Goal: Task Accomplishment & Management: Manage account settings

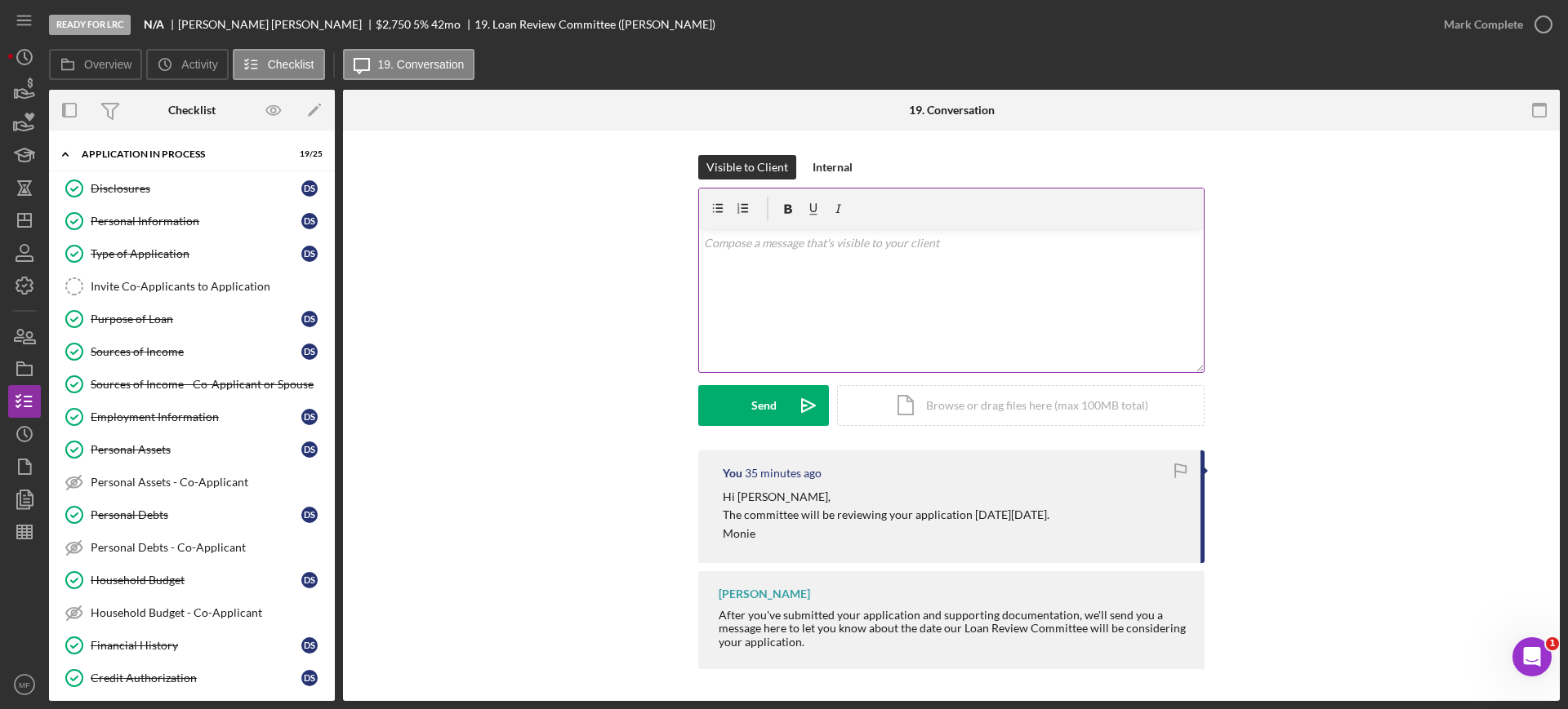
scroll to position [1057, 0]
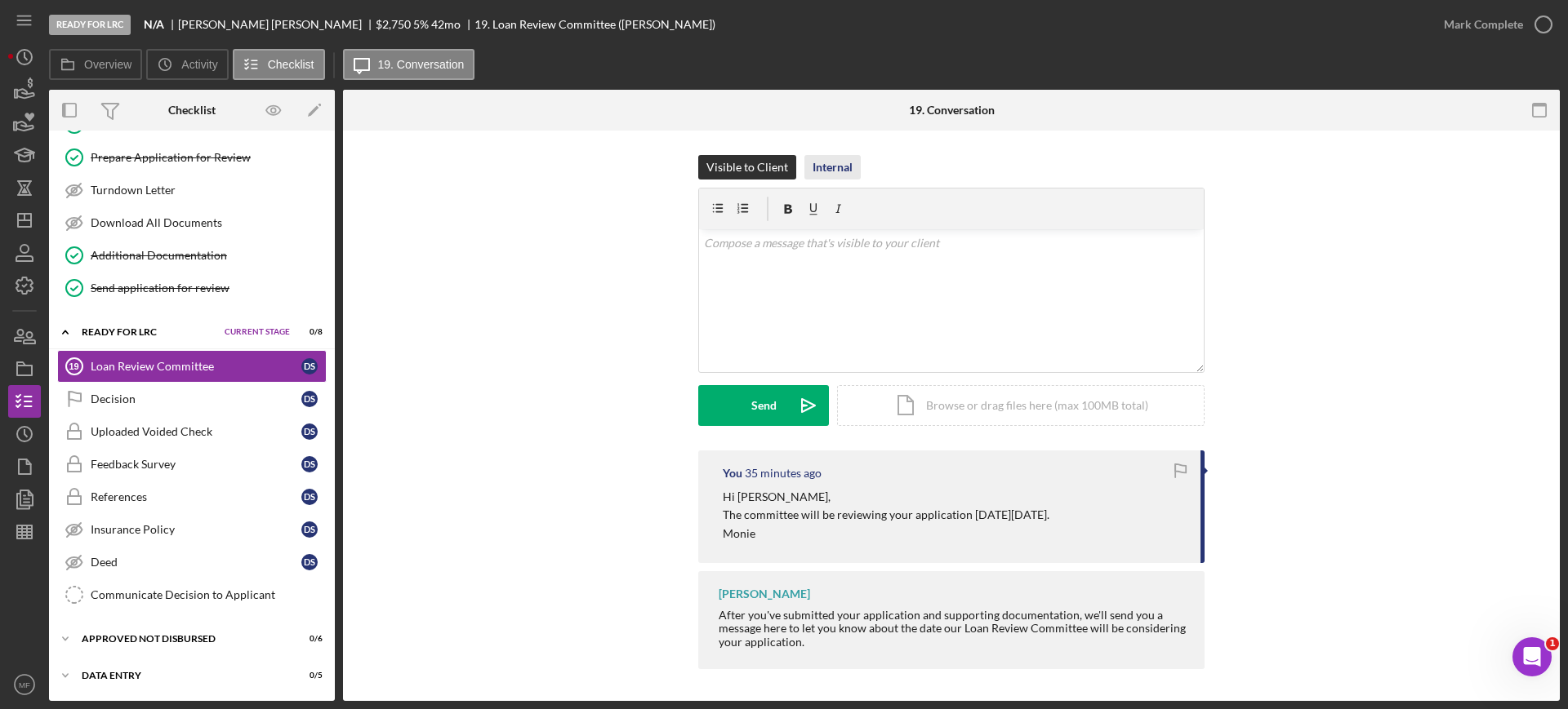
click at [822, 170] on div "Internal" at bounding box center [833, 167] width 40 height 25
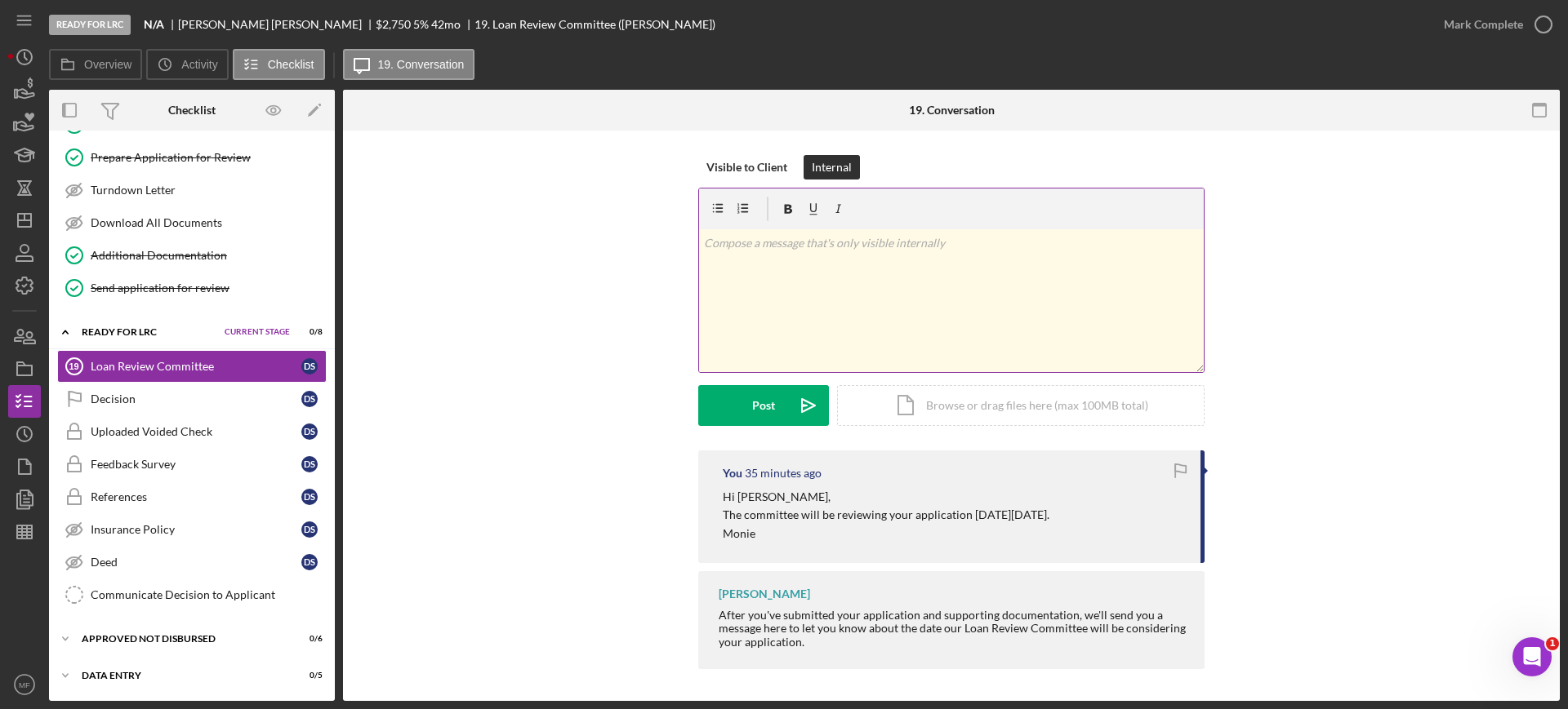
click at [803, 244] on p at bounding box center [951, 243] width 496 height 18
click at [752, 394] on div "Post" at bounding box center [764, 405] width 23 height 41
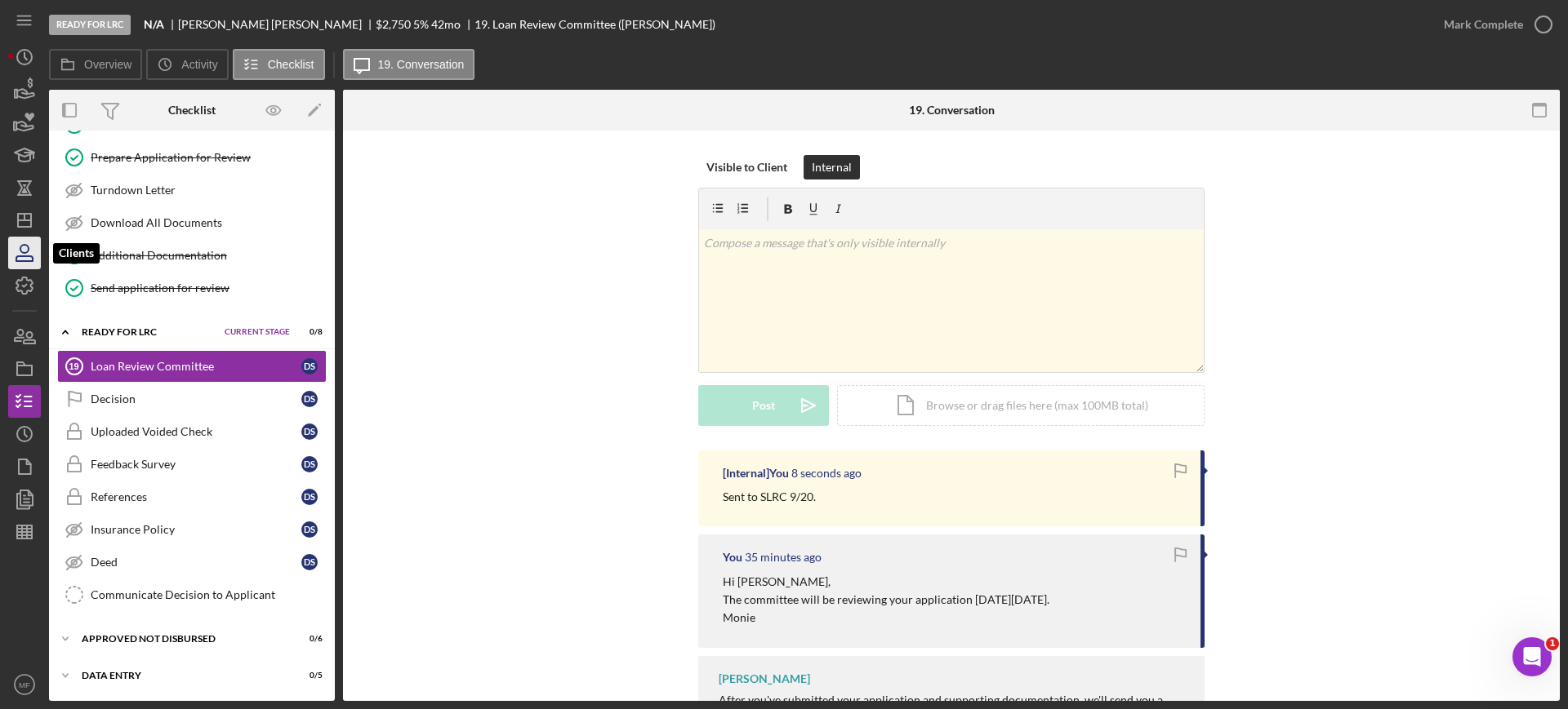
click at [26, 262] on icon "button" at bounding box center [24, 252] width 41 height 41
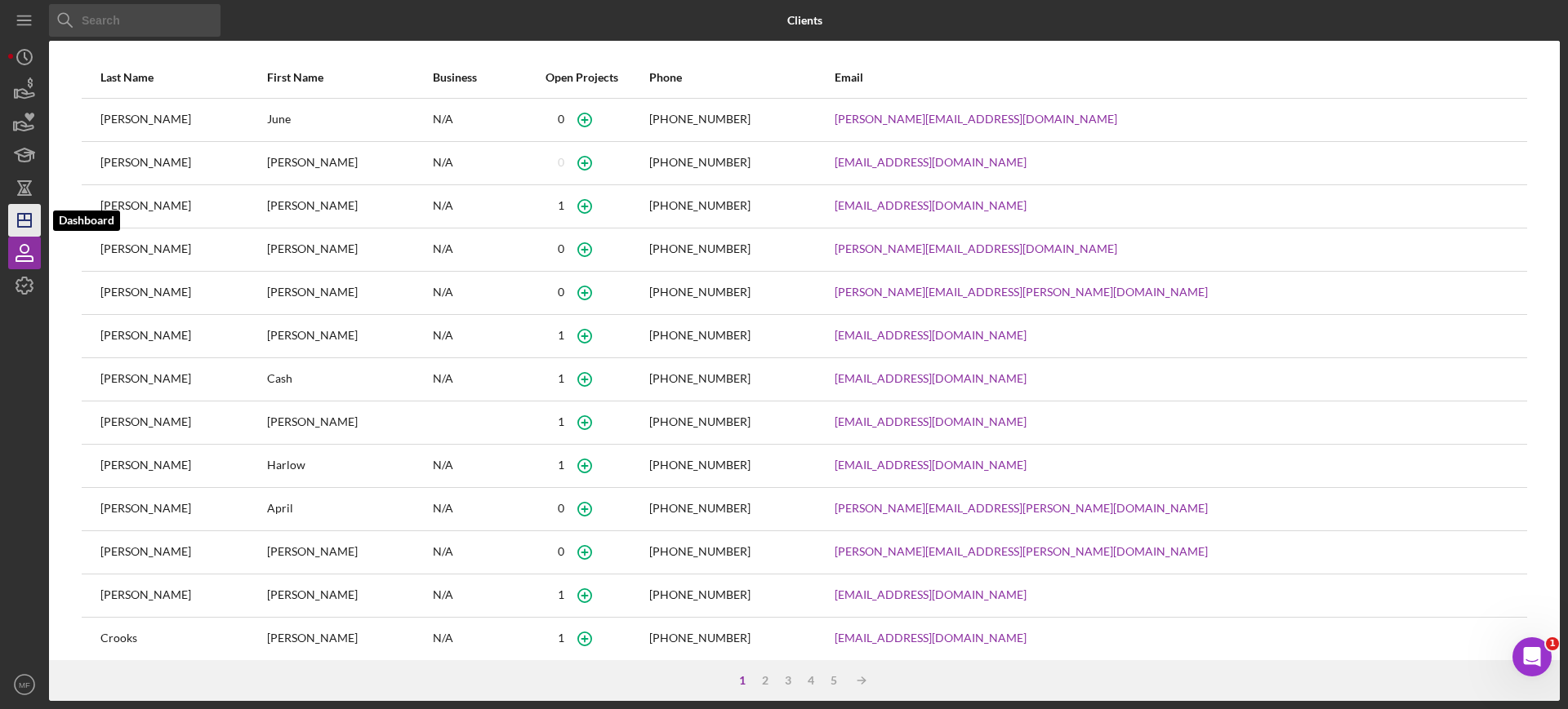
click at [31, 204] on icon "Icon/Dashboard" at bounding box center [24, 220] width 41 height 41
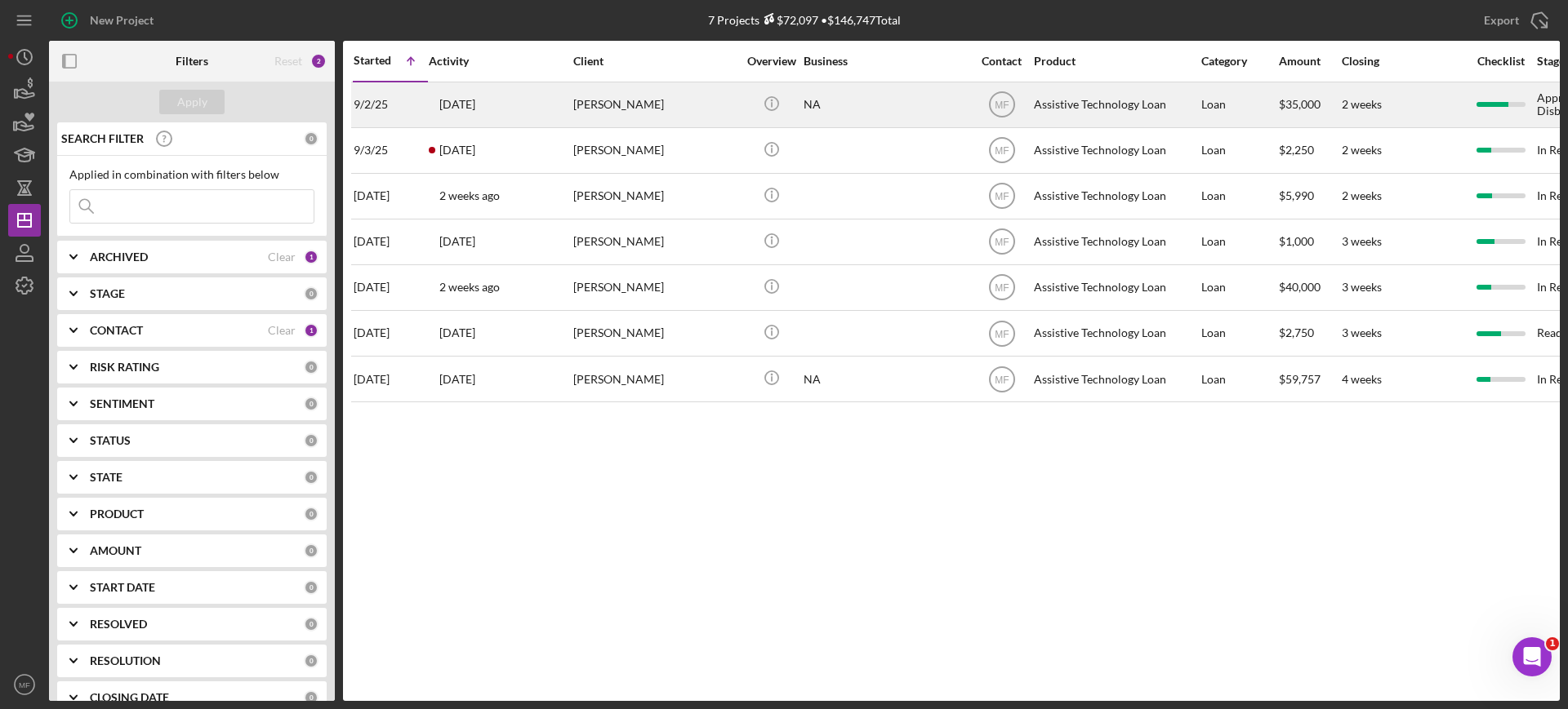
click at [867, 98] on div "NA" at bounding box center [885, 104] width 163 height 43
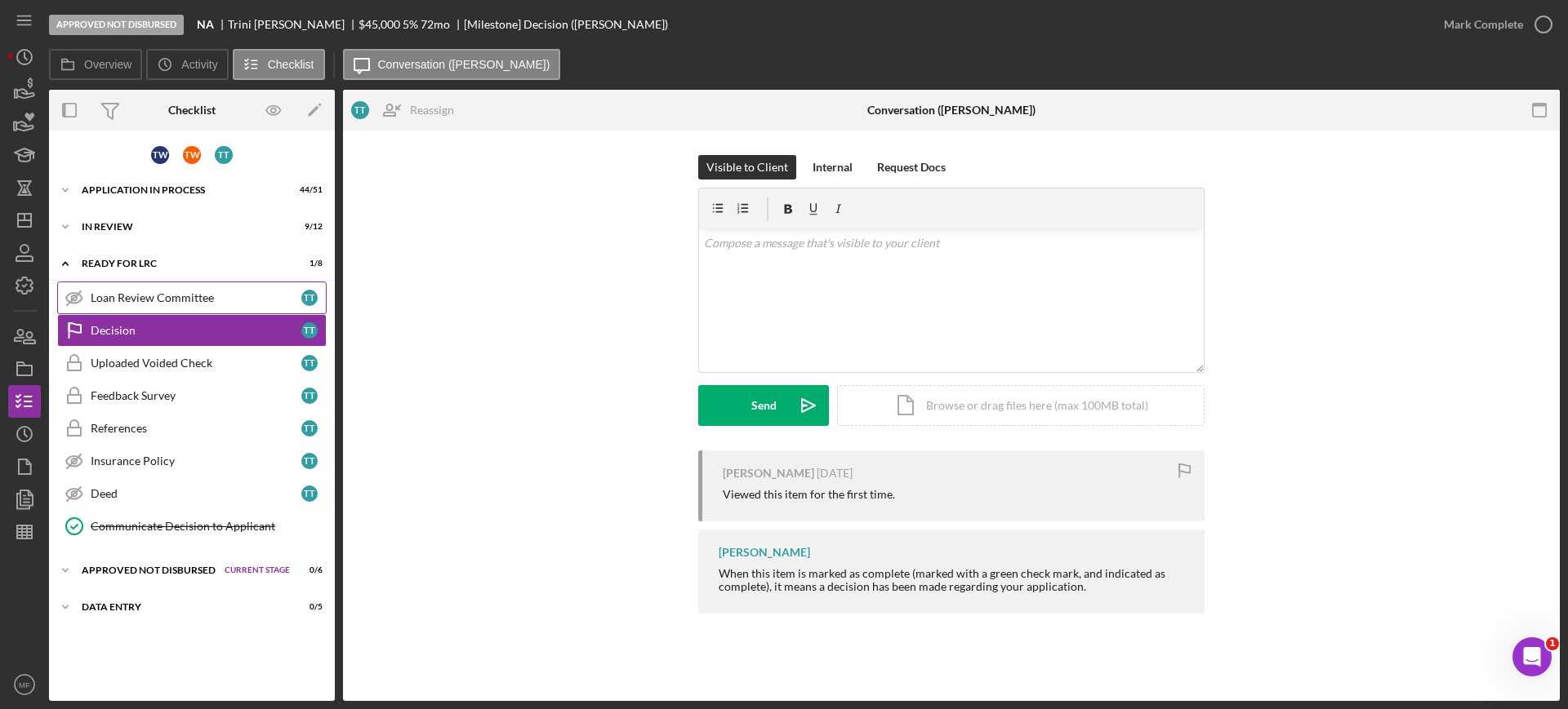
click at [124, 293] on div "Loan Review Committee" at bounding box center [196, 298] width 210 height 13
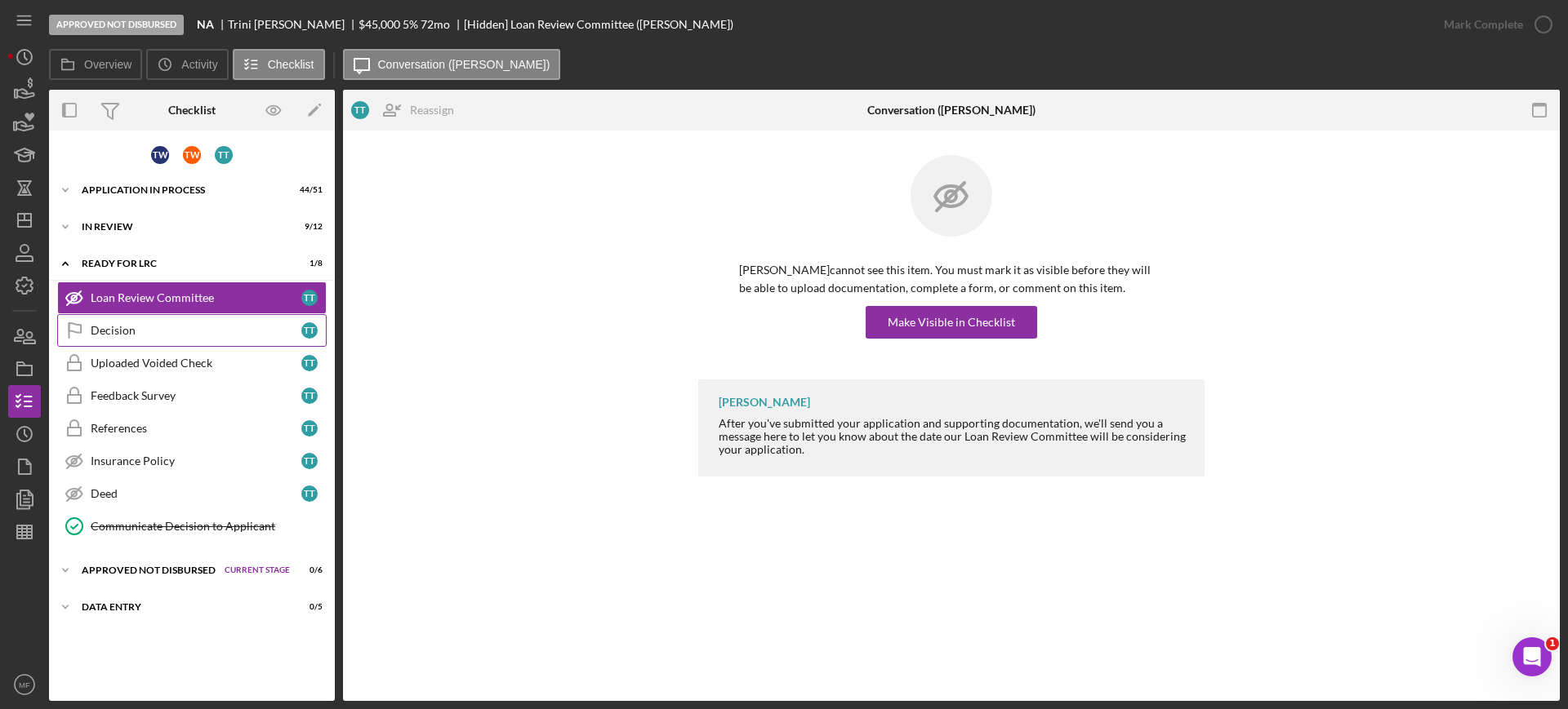
click at [128, 332] on div "Decision" at bounding box center [196, 331] width 210 height 13
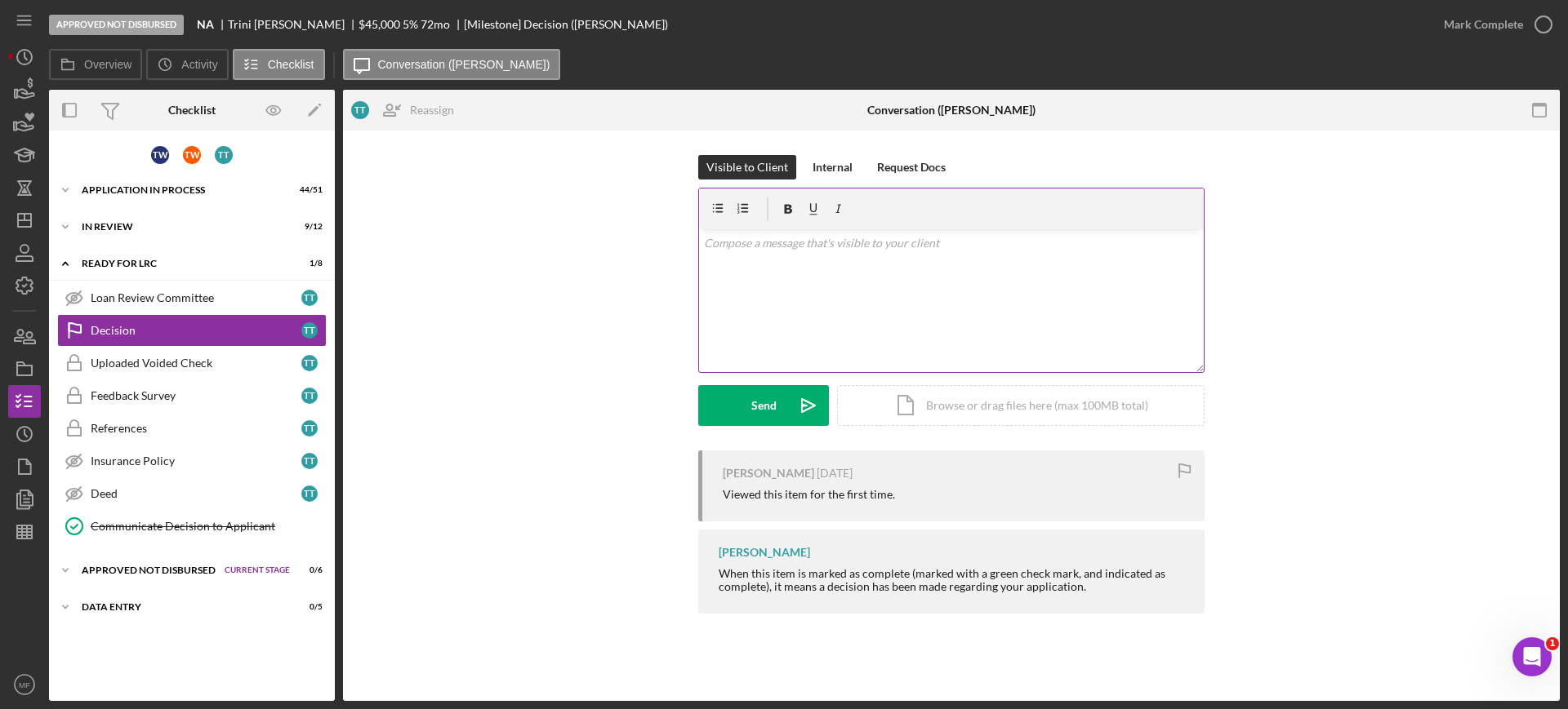
click at [805, 253] on div "v Color teal Color pink Remove color Add row above Add row below Add column bef…" at bounding box center [951, 301] width 505 height 143
click at [766, 400] on div "Send" at bounding box center [764, 405] width 25 height 41
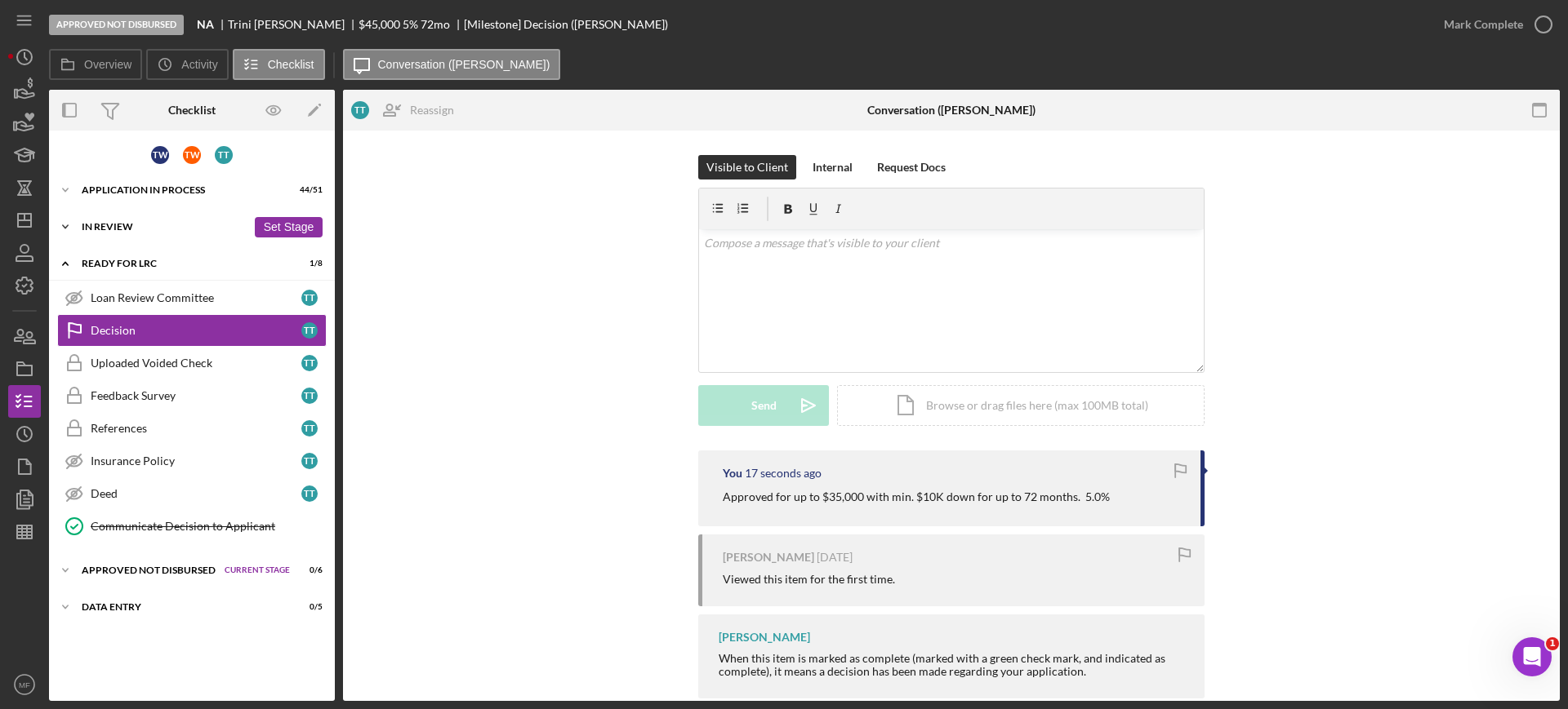
click at [136, 225] on div "In Review" at bounding box center [163, 226] width 165 height 10
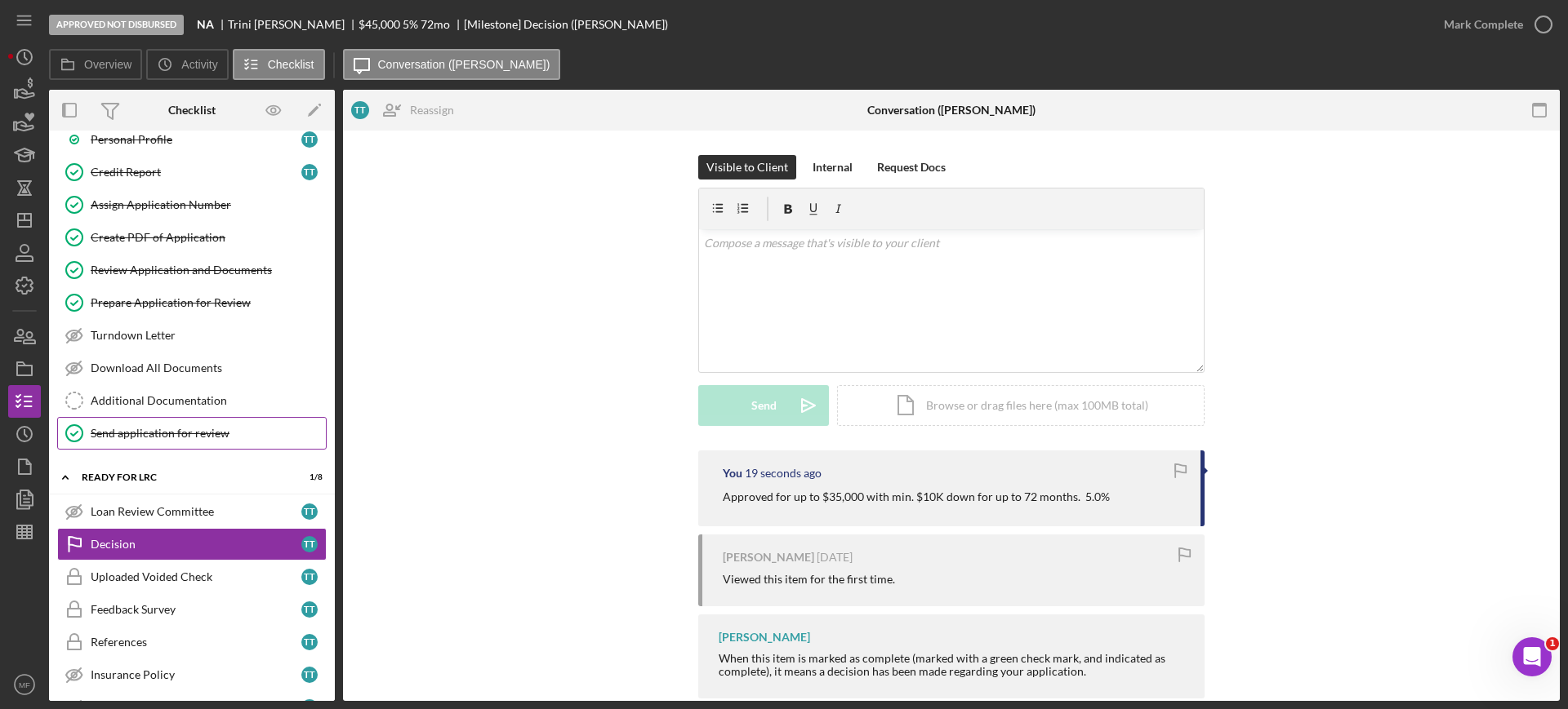
scroll to position [204, 0]
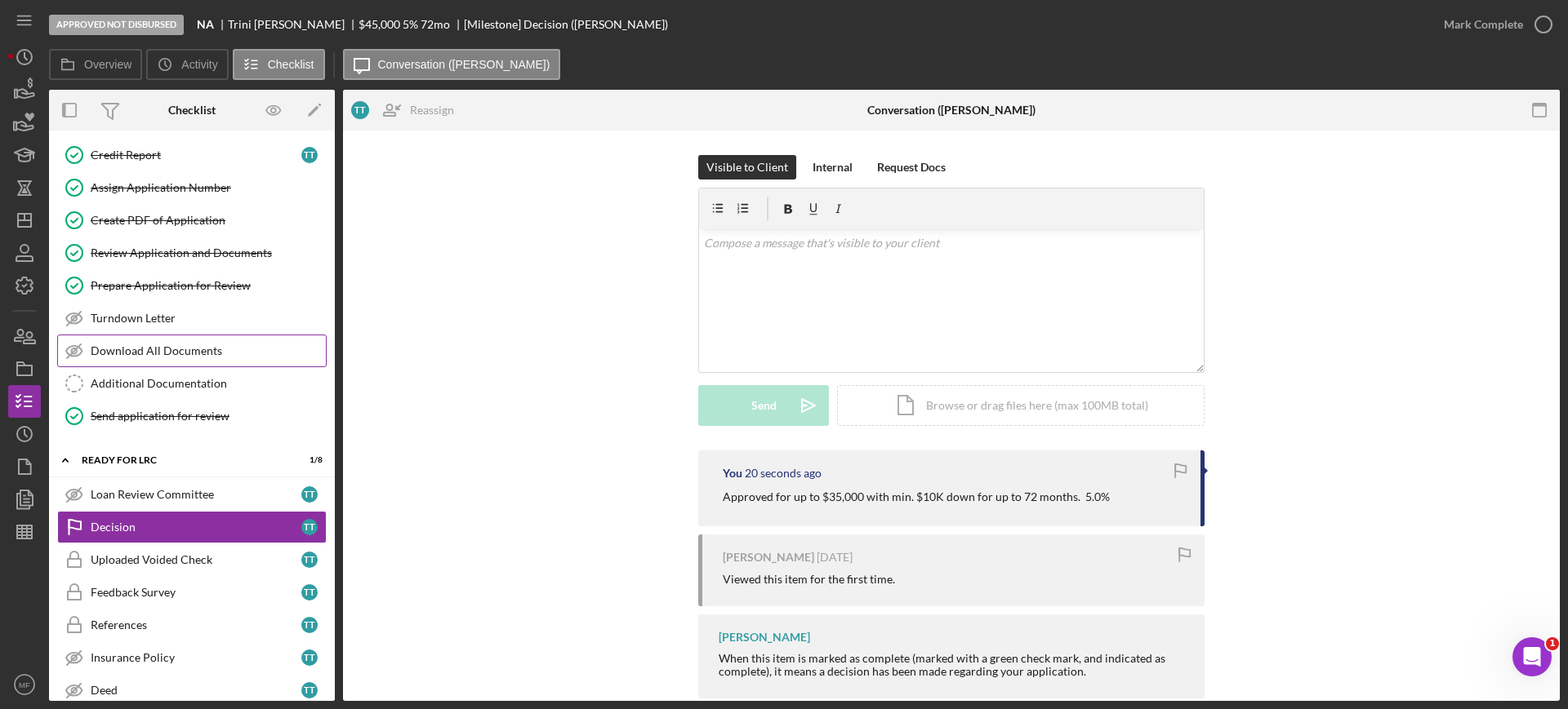
click at [159, 353] on div "Download All Documents" at bounding box center [208, 352] width 235 height 13
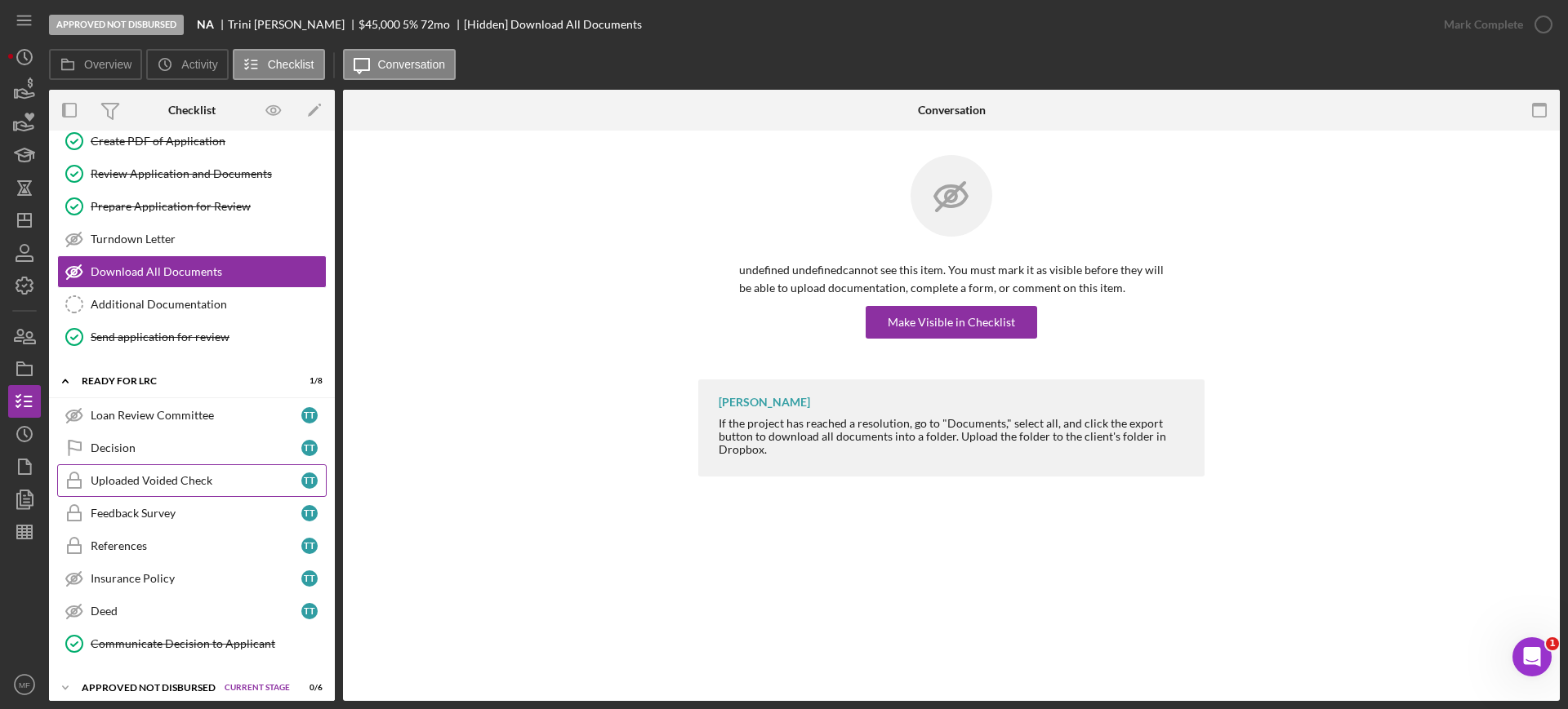
scroll to position [333, 0]
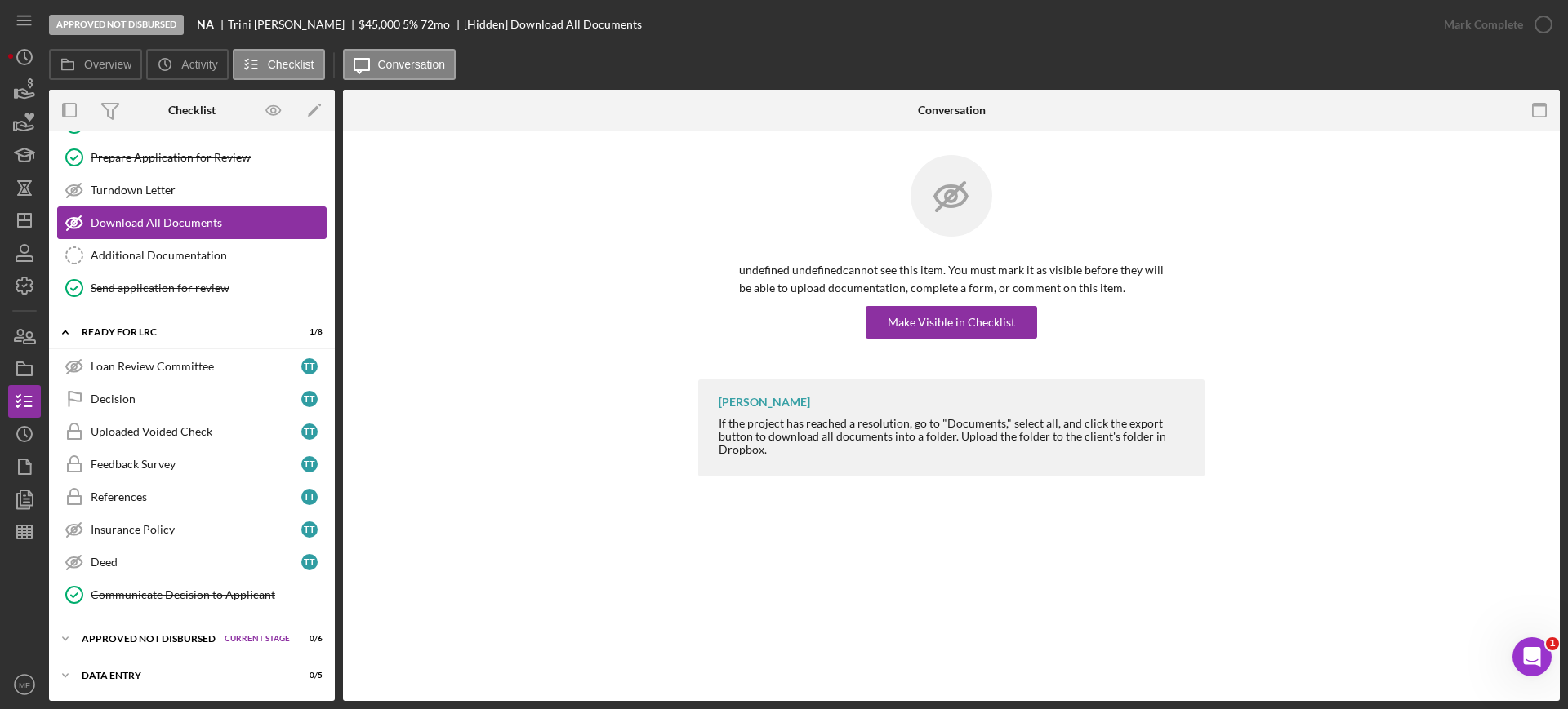
click at [159, 224] on div "Download All Documents" at bounding box center [208, 223] width 235 height 13
click at [133, 328] on div "Ready for LRC" at bounding box center [163, 333] width 165 height 10
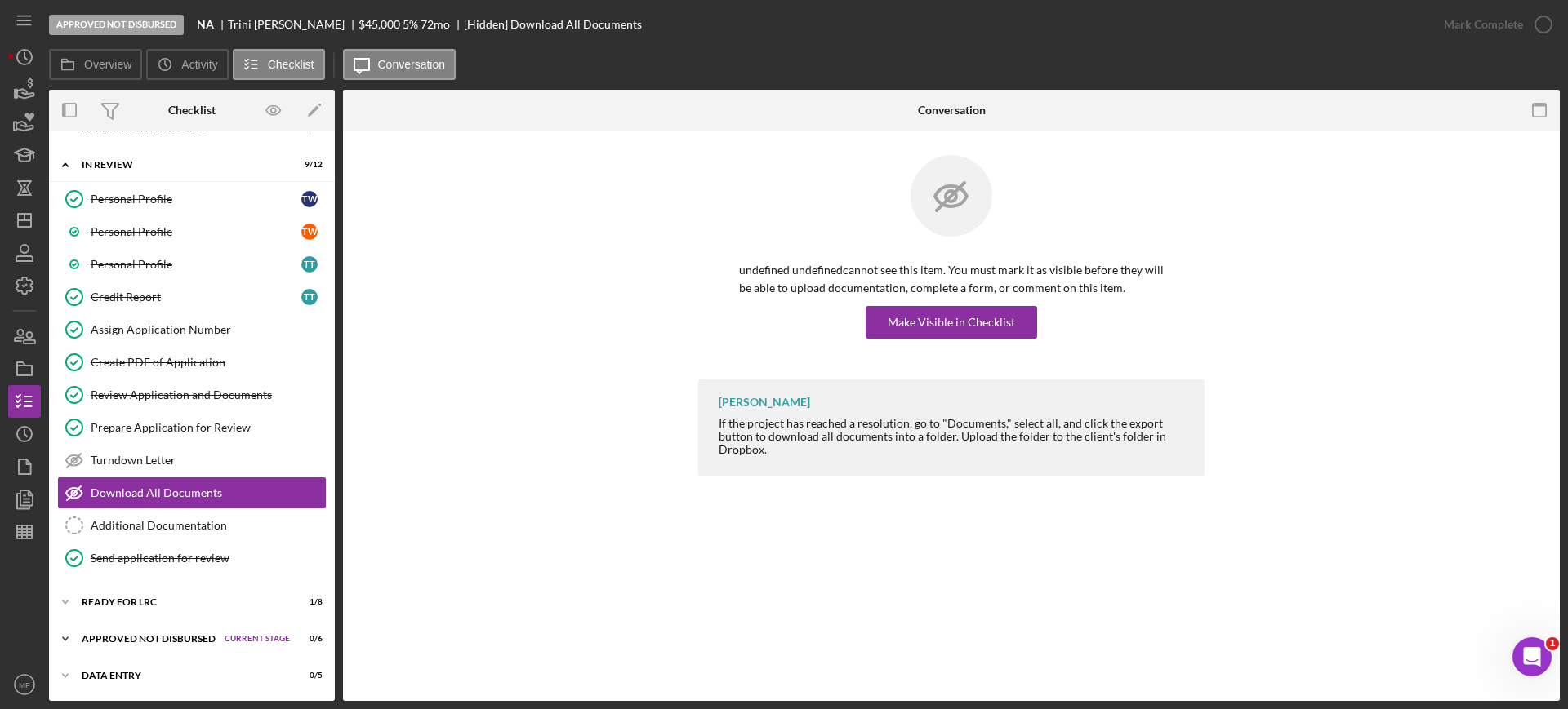
click at [124, 636] on div "Approved Not Disbursed" at bounding box center [148, 639] width 135 height 10
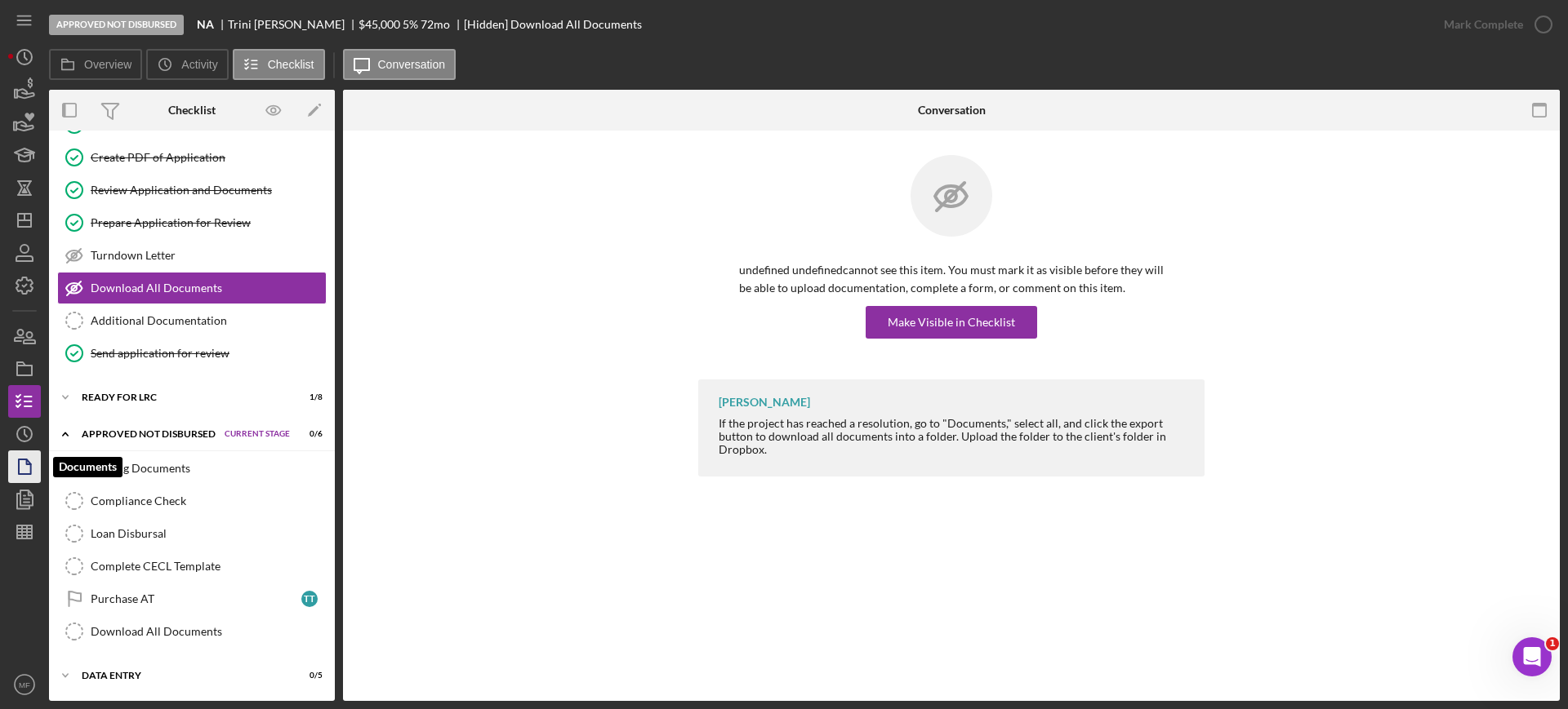
click at [19, 468] on polygon "button" at bounding box center [25, 466] width 12 height 14
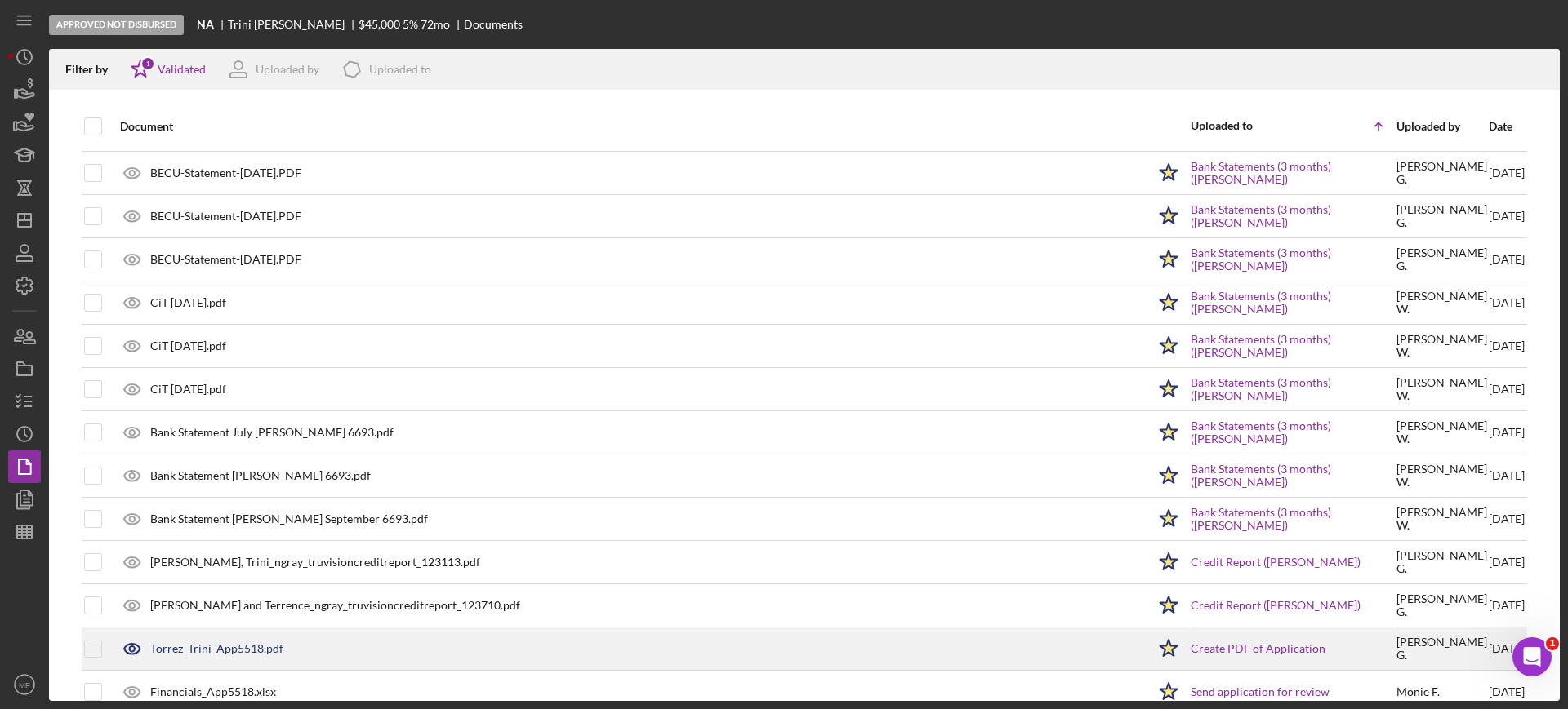
scroll to position [675, 0]
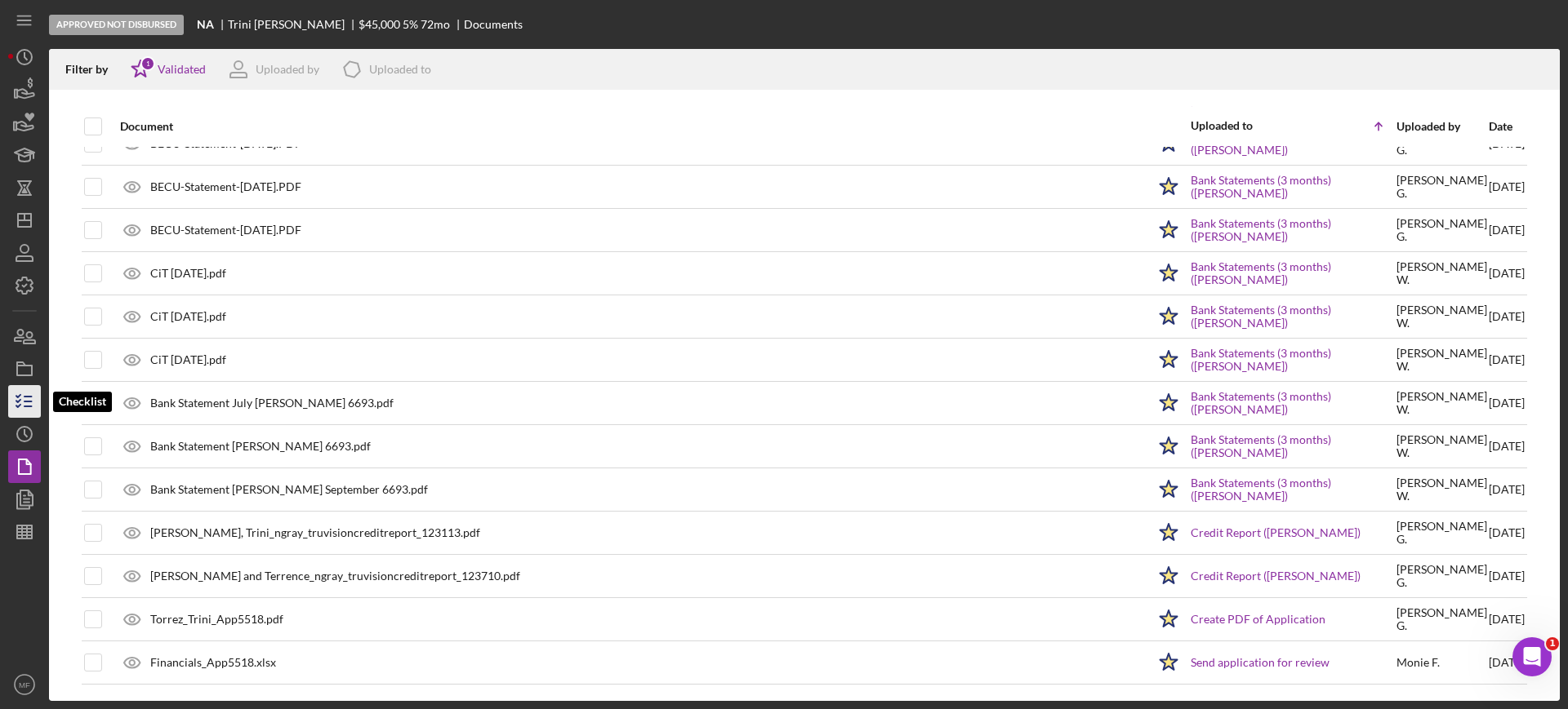
click at [25, 397] on line "button" at bounding box center [29, 397] width 8 height 0
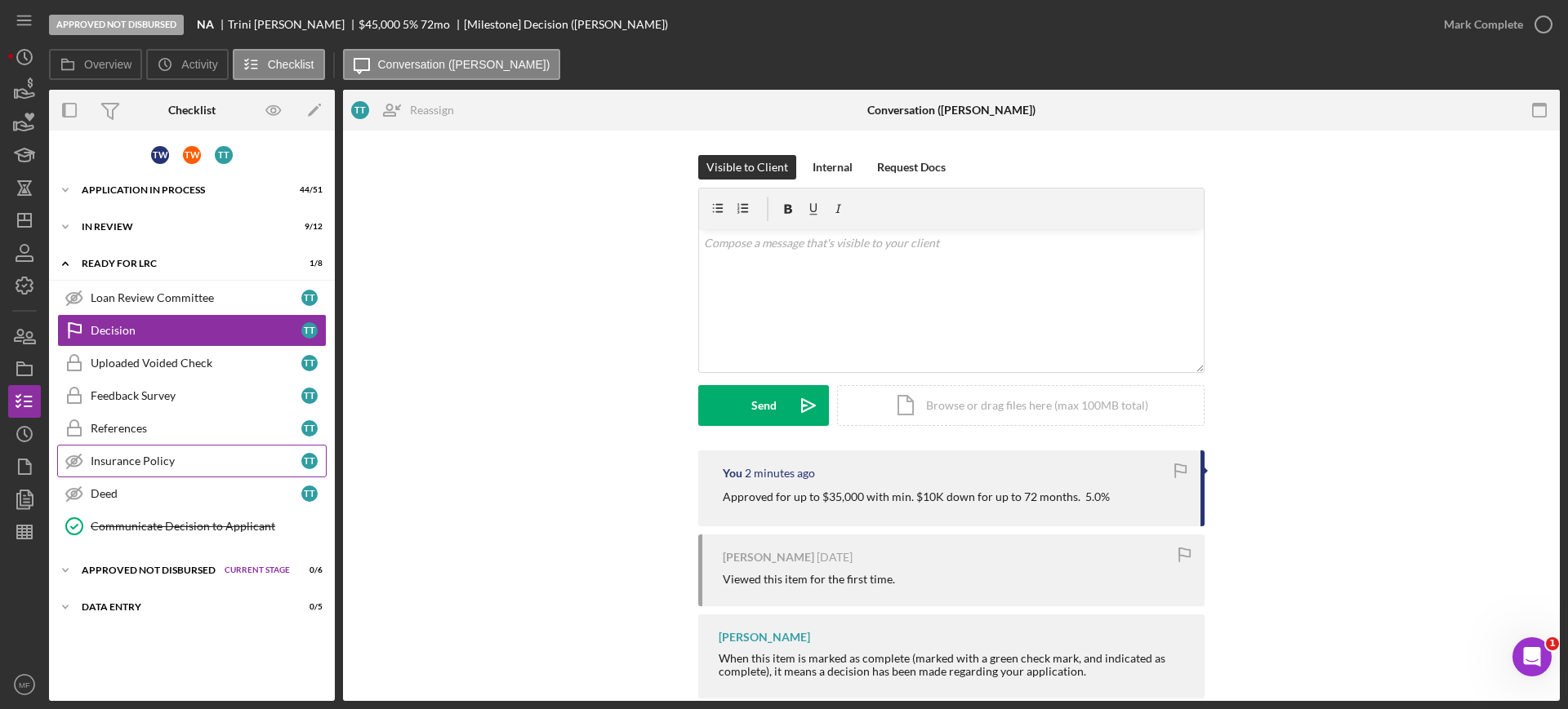
click at [163, 460] on div "Insurance Policy" at bounding box center [196, 462] width 210 height 13
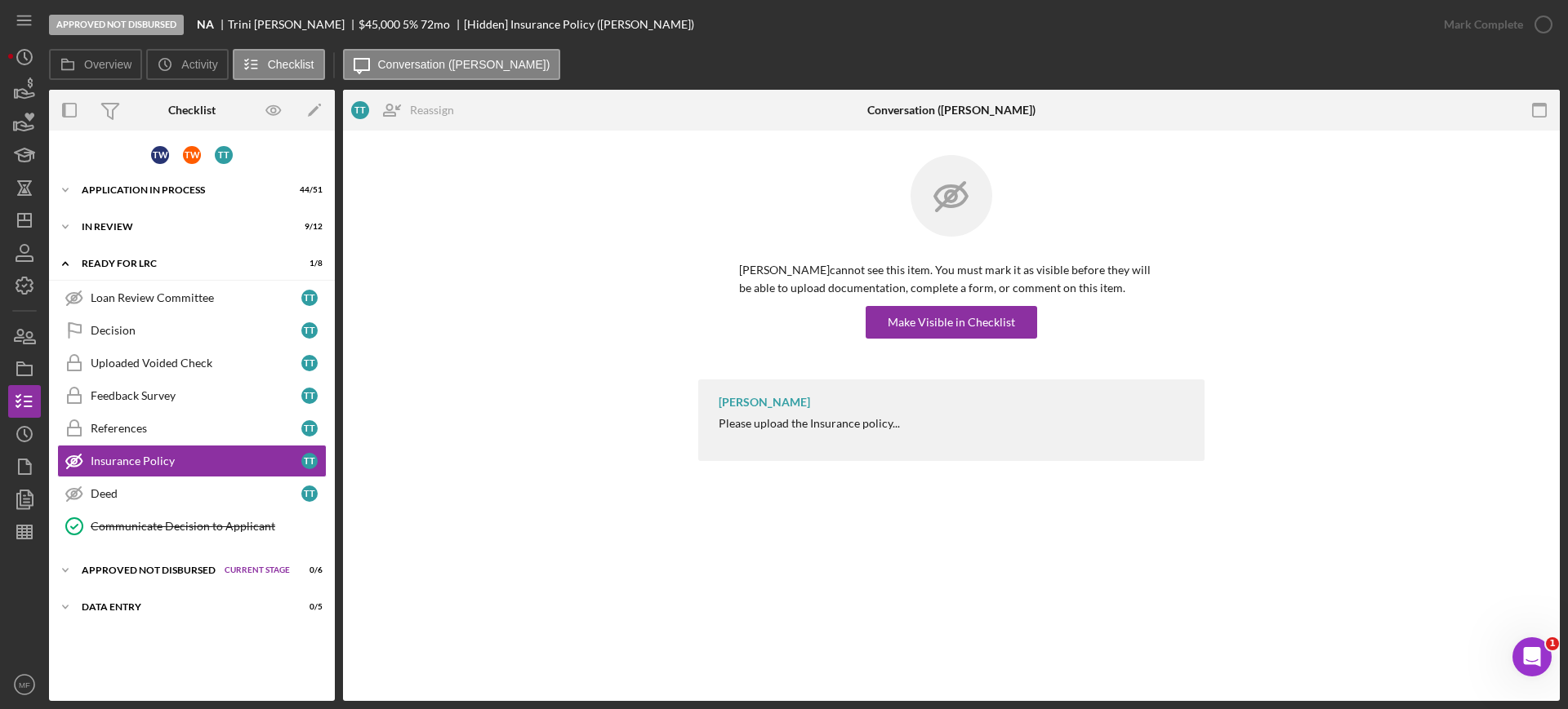
click at [911, 420] on div "Monie Frost Please upload the Insurance policy..." at bounding box center [951, 419] width 507 height 81
click at [905, 421] on div "Monie Frost Please upload the Insurance policy..." at bounding box center [951, 419] width 507 height 81
click at [900, 418] on div "Monie Frost Please upload the Insurance policy..." at bounding box center [951, 419] width 507 height 81
click at [164, 183] on div "Icon/Expander Application In Process 44 / 51 Set Stage" at bounding box center [191, 190] width 286 height 32
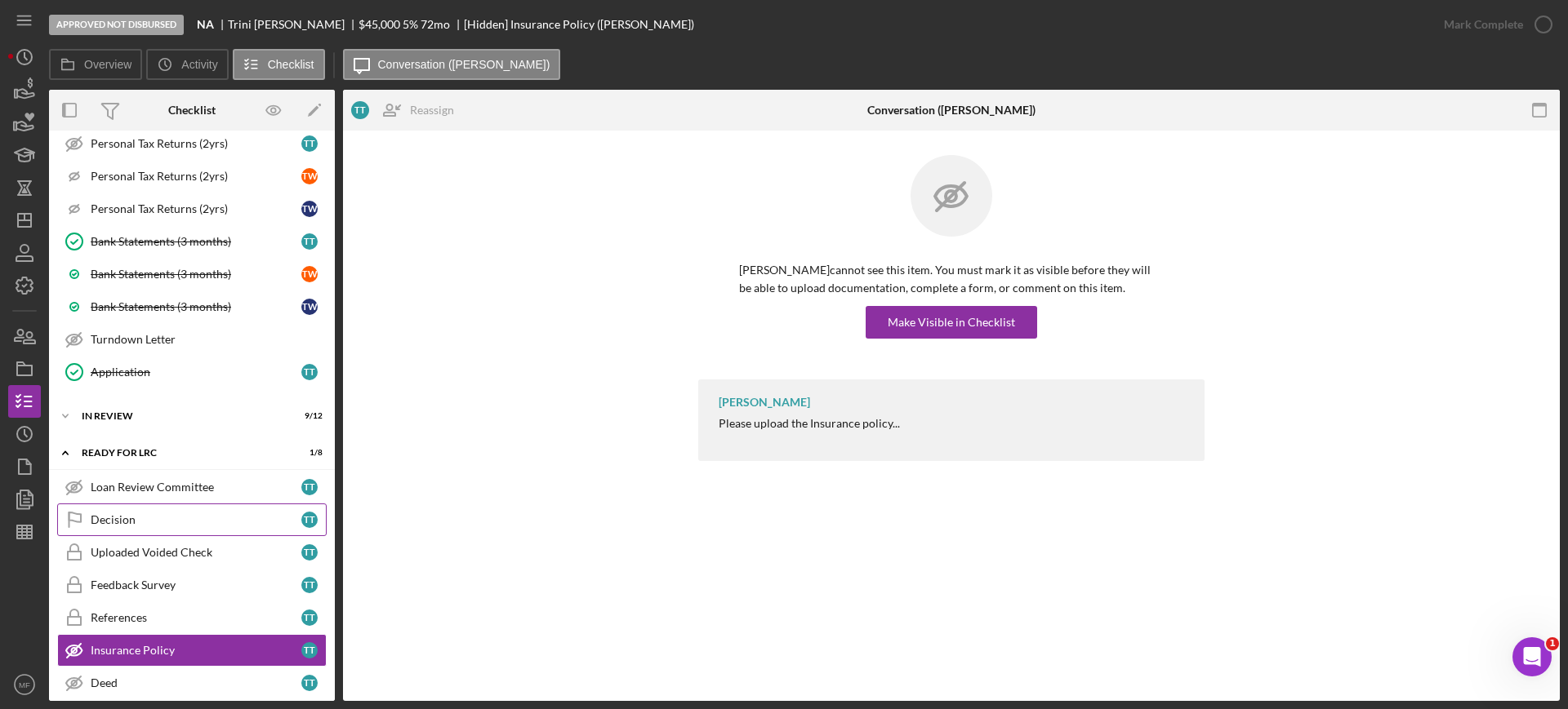
scroll to position [1531, 0]
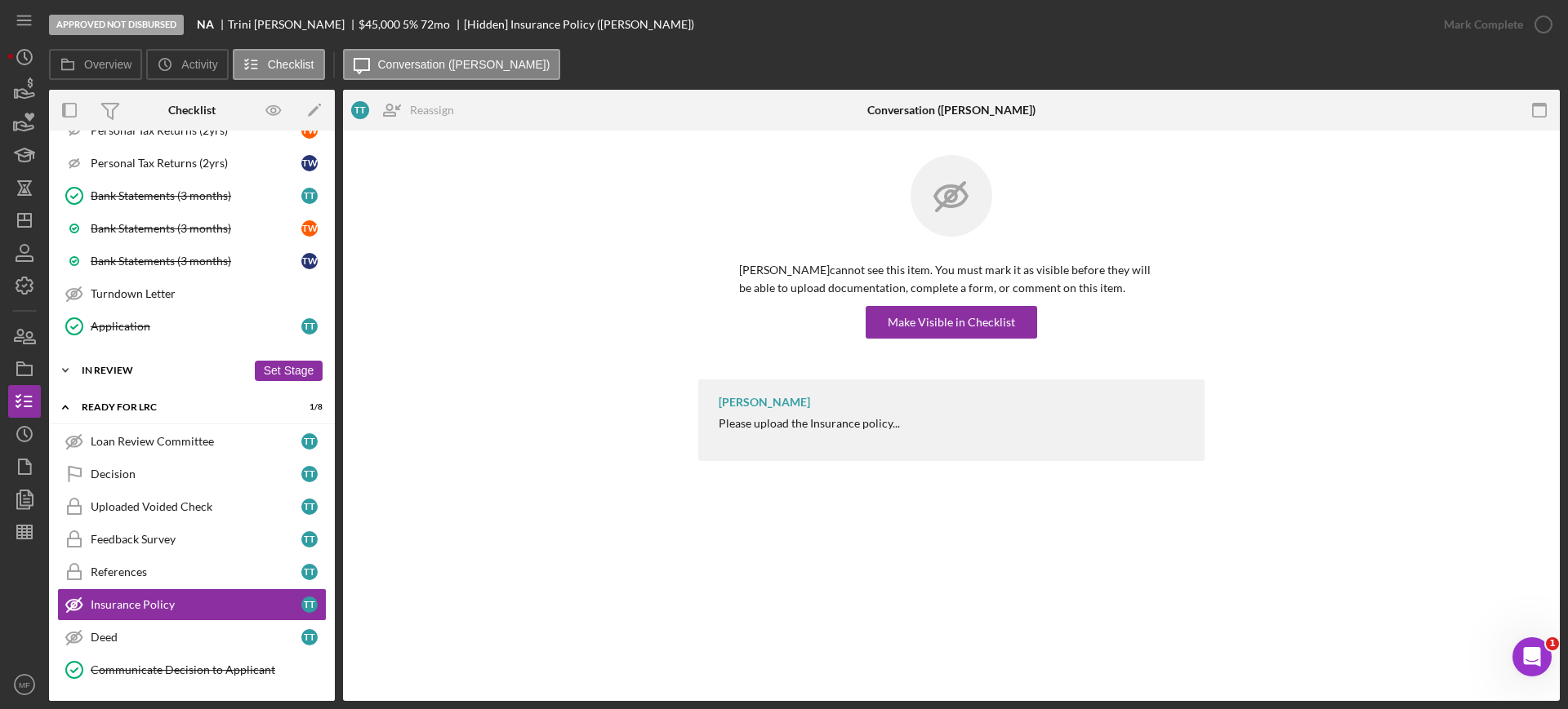
click at [130, 367] on div "In Review" at bounding box center [163, 371] width 165 height 10
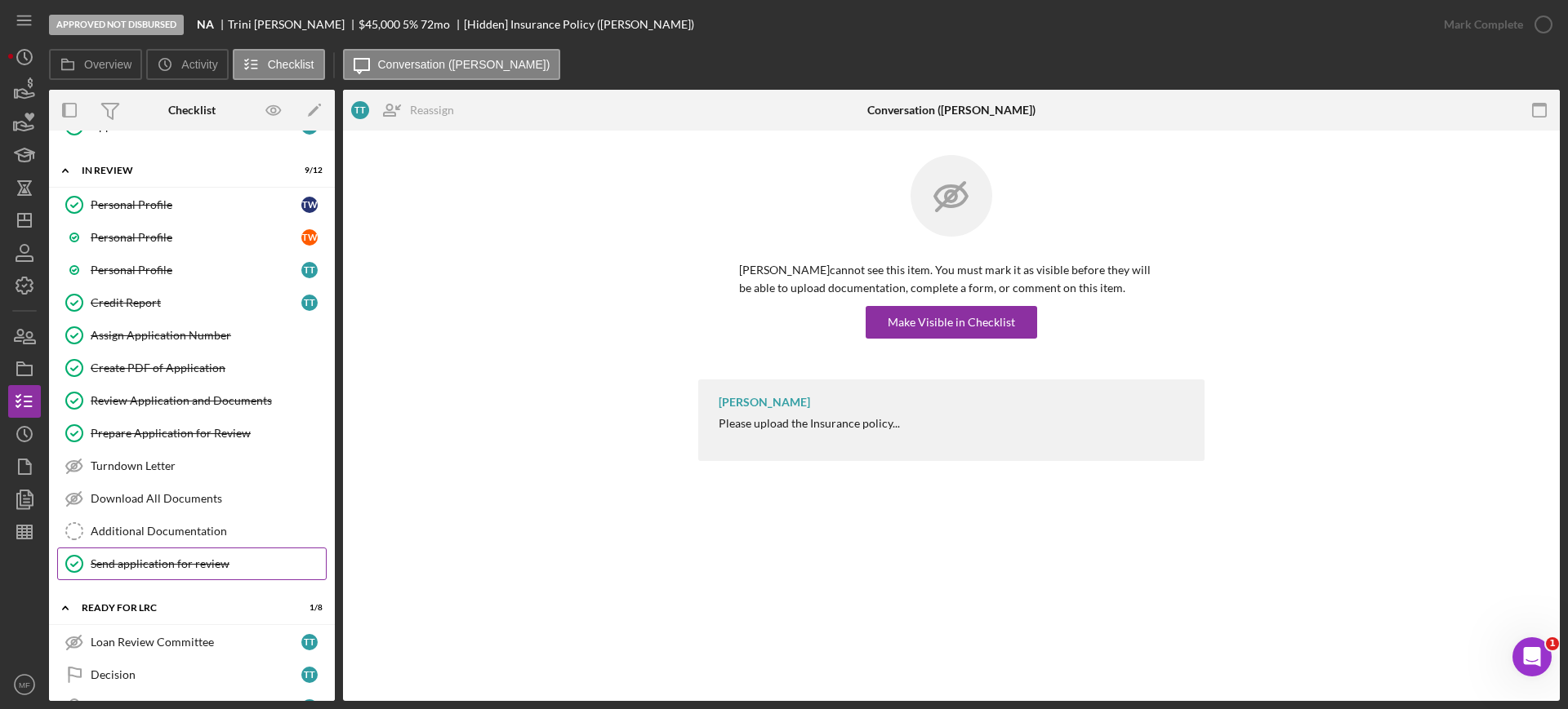
scroll to position [1734, 0]
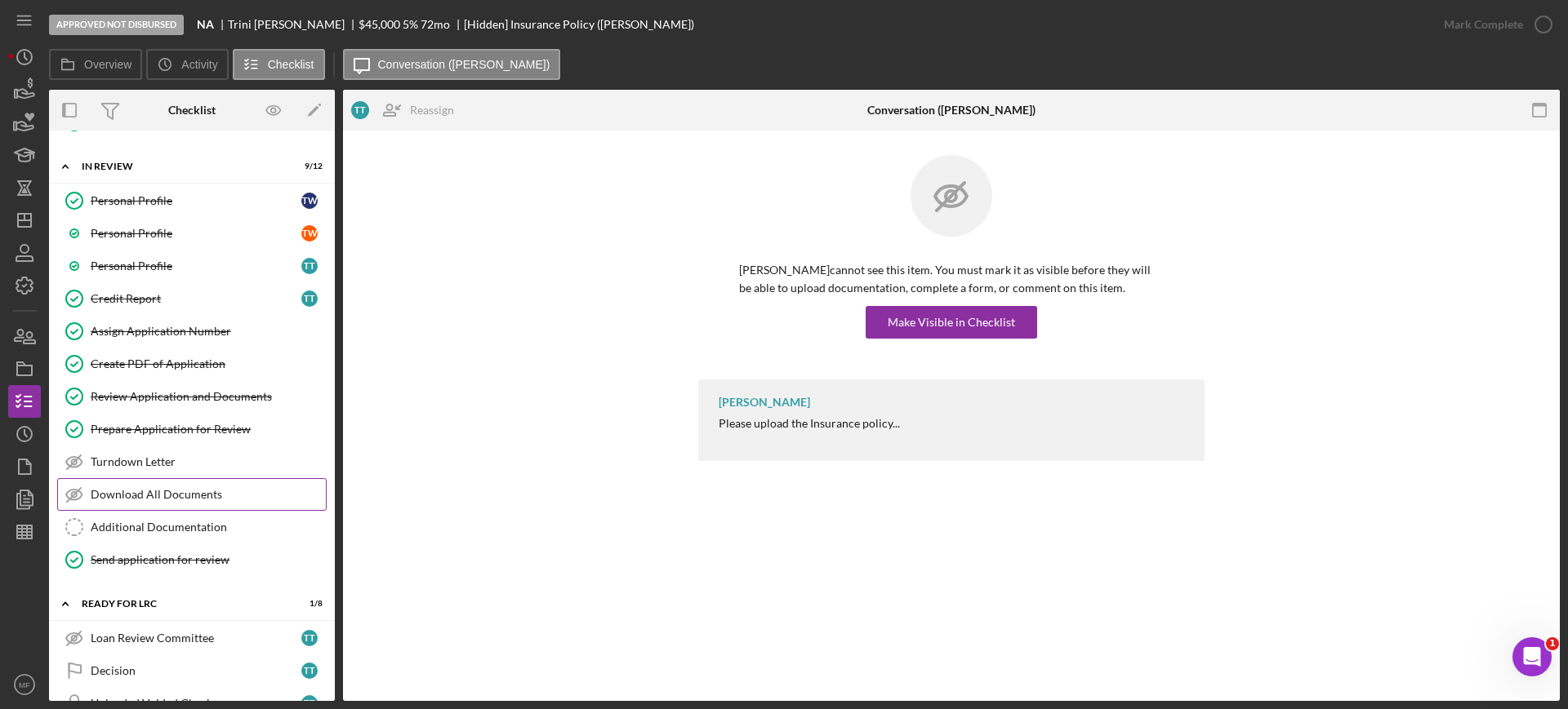
click at [181, 489] on div "Download All Documents" at bounding box center [208, 495] width 235 height 13
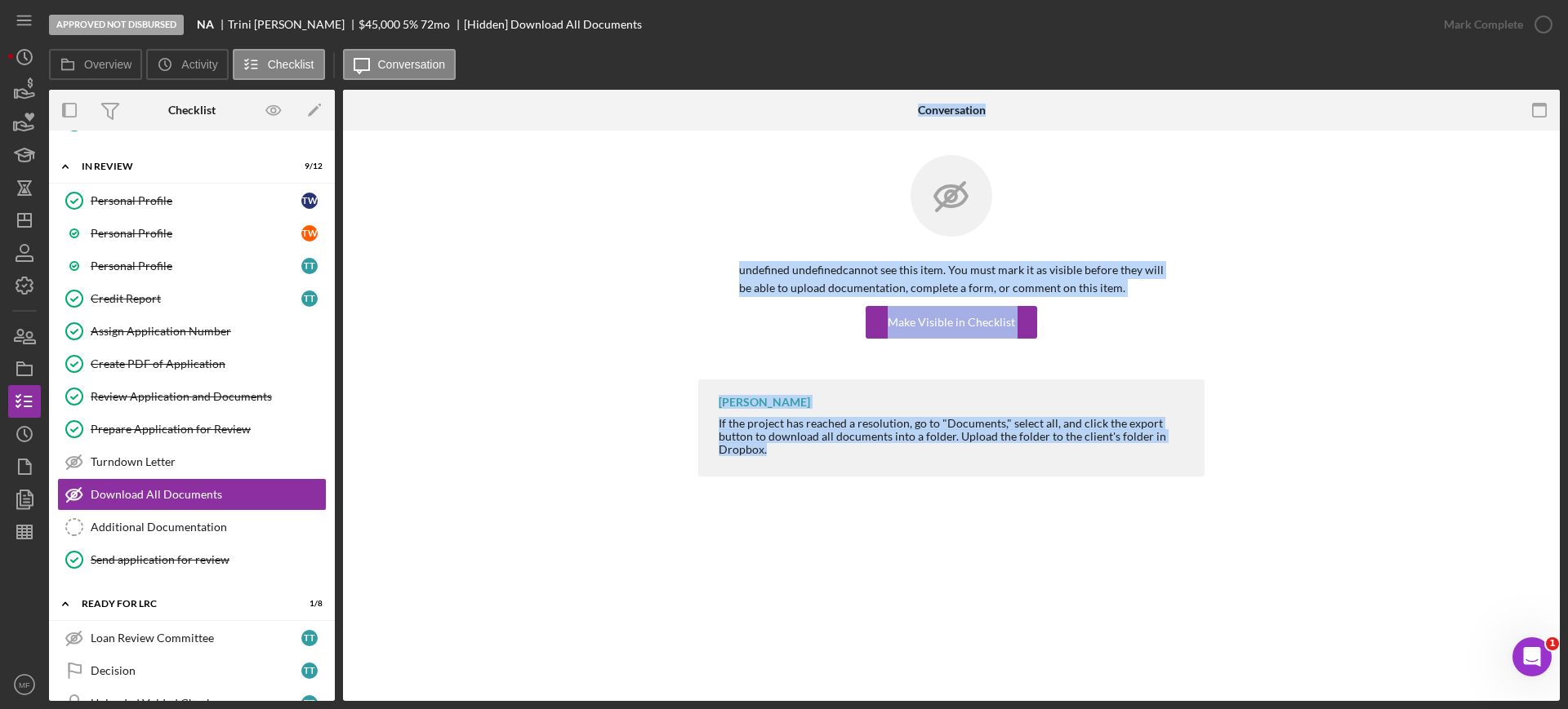
click at [919, 565] on div "Download All Documents Download All Documents undefined undefined cannot see th…" at bounding box center [951, 416] width 1217 height 570
click at [1249, 300] on div "undefined undefined cannot see this item. You must mark it as visible before th…" at bounding box center [951, 267] width 1168 height 225
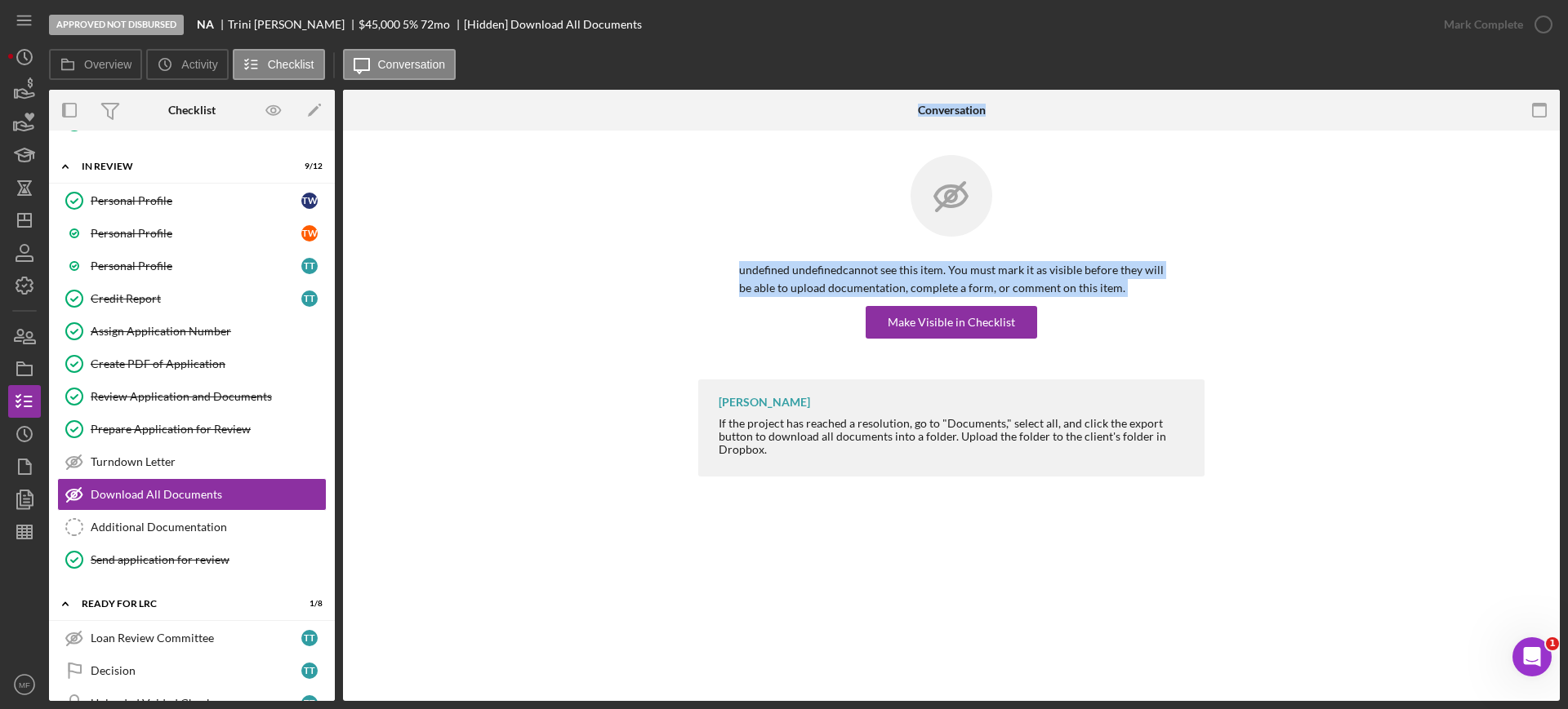
drag, startPoint x: 1249, startPoint y: 300, endPoint x: 1265, endPoint y: 258, distance: 44.9
click at [1255, 264] on div "undefined undefined cannot see this item. You must mark it as visible before th…" at bounding box center [951, 267] width 1168 height 225
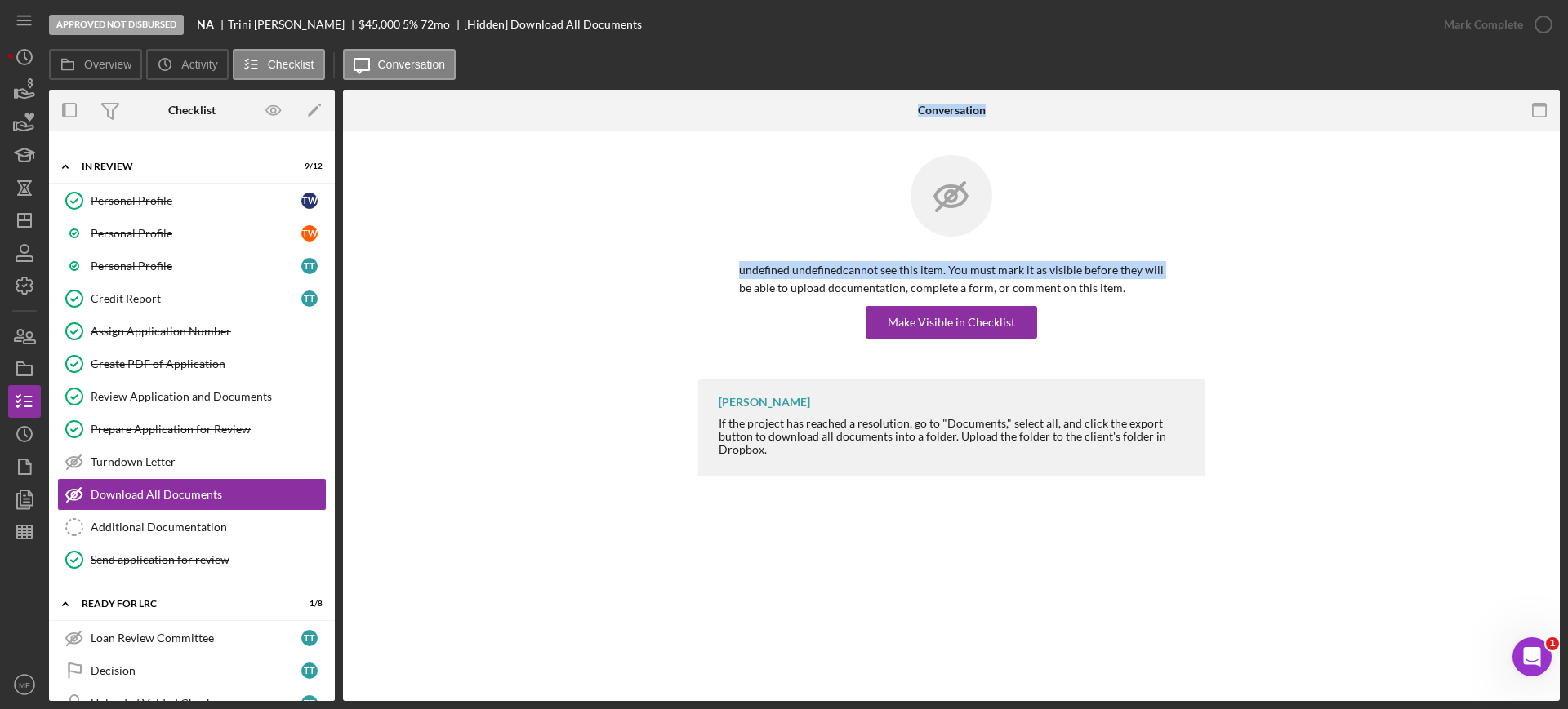
click at [1277, 266] on div "undefined undefined cannot see this item. You must mark it as visible before th…" at bounding box center [951, 267] width 1168 height 225
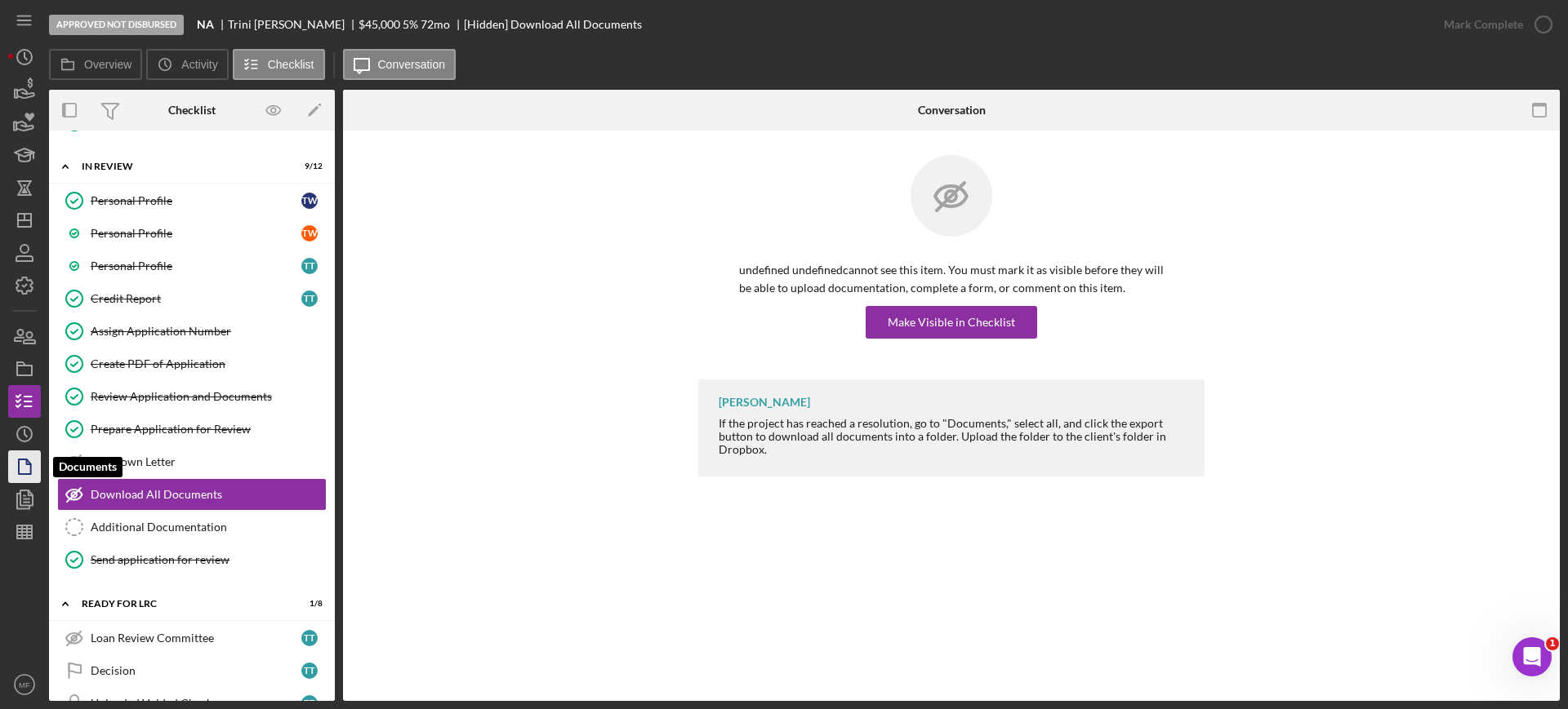
click at [23, 474] on polygon "button" at bounding box center [25, 466] width 12 height 14
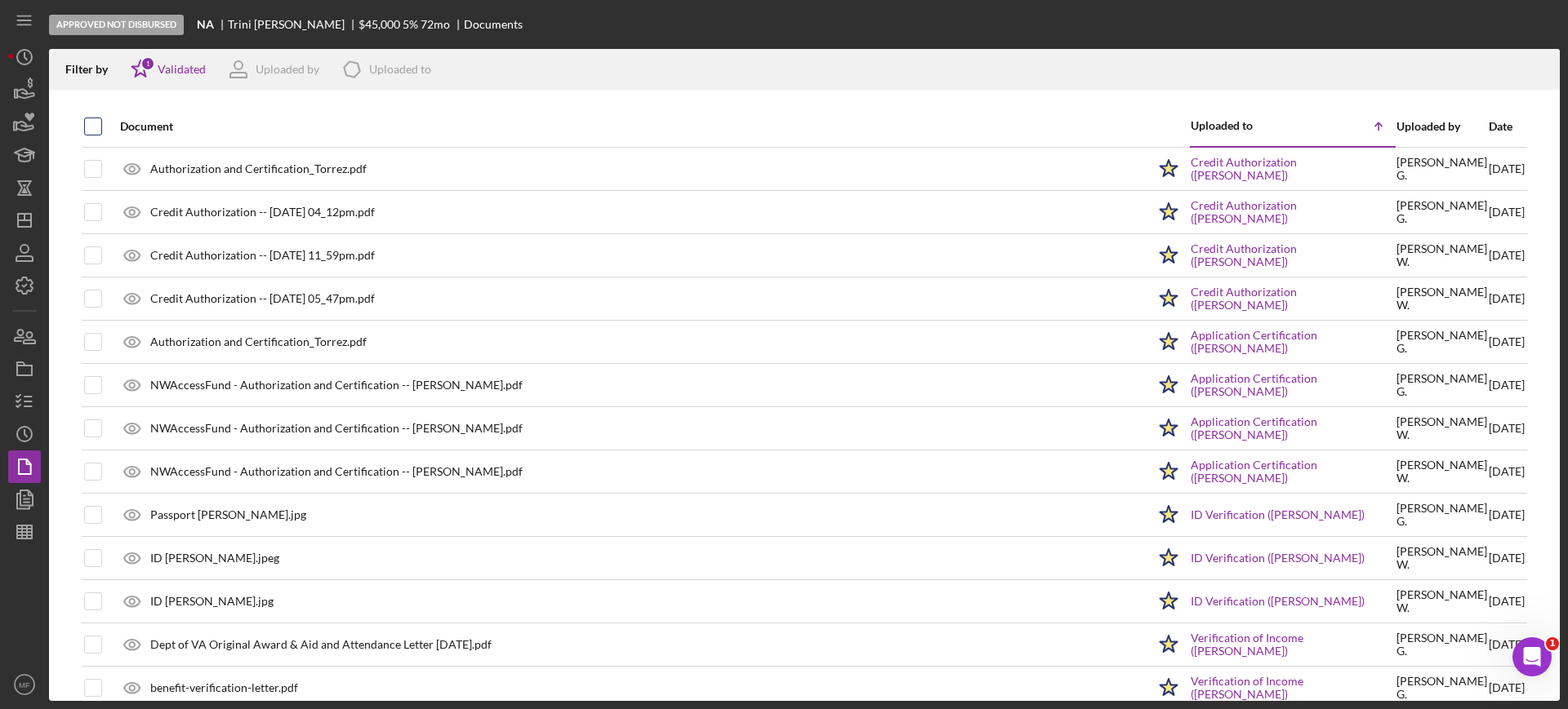
click at [93, 132] on input "checkbox" at bounding box center [93, 126] width 16 height 16
checkbox input "true"
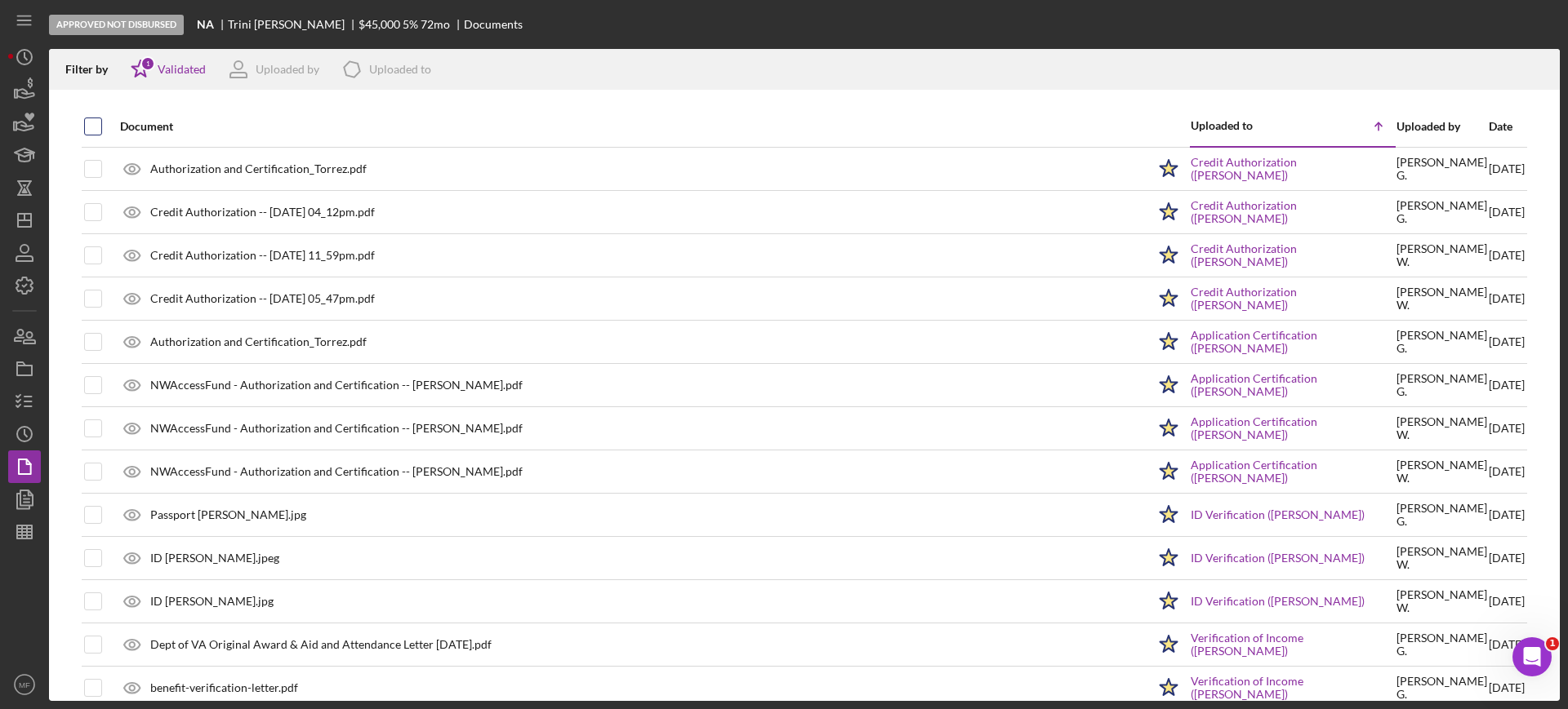
checkbox input "true"
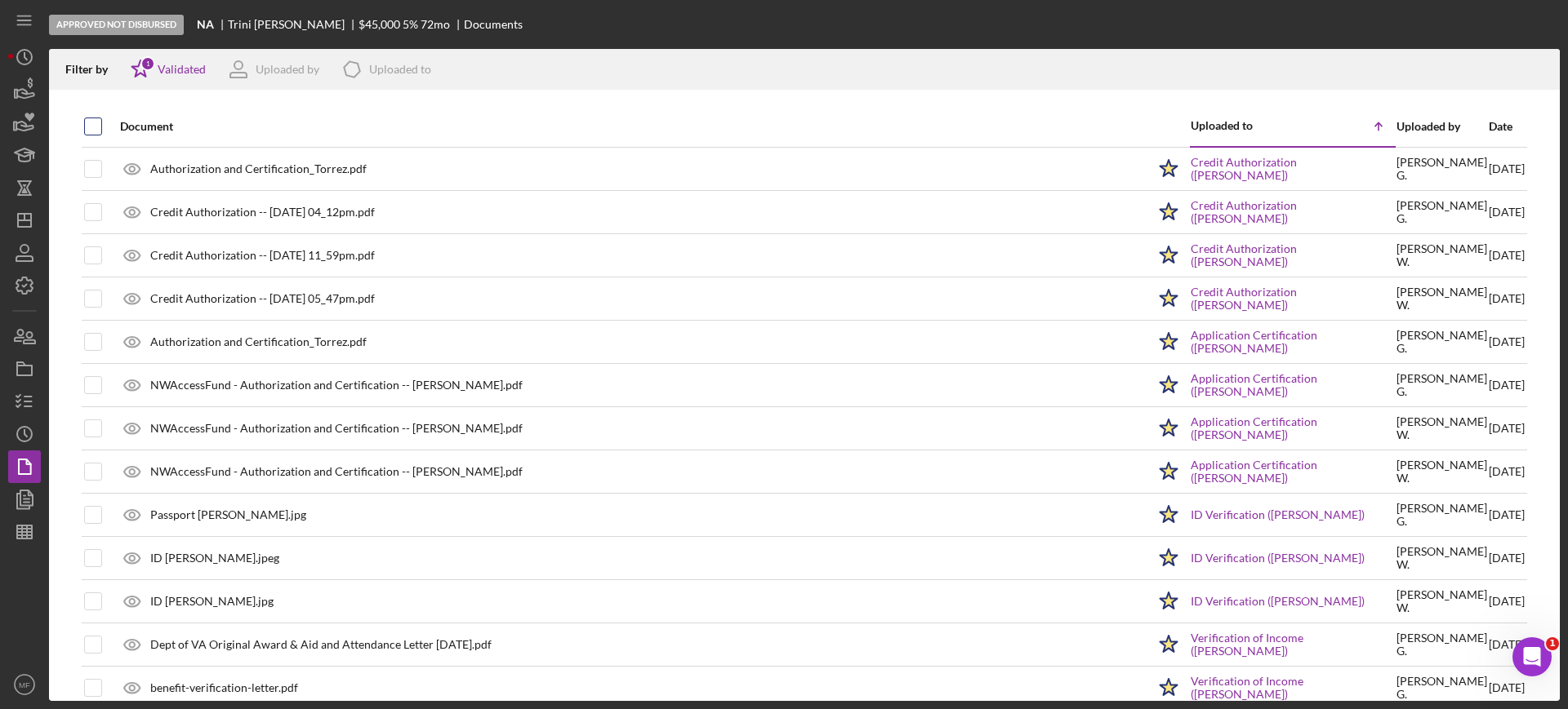
checkbox input "true"
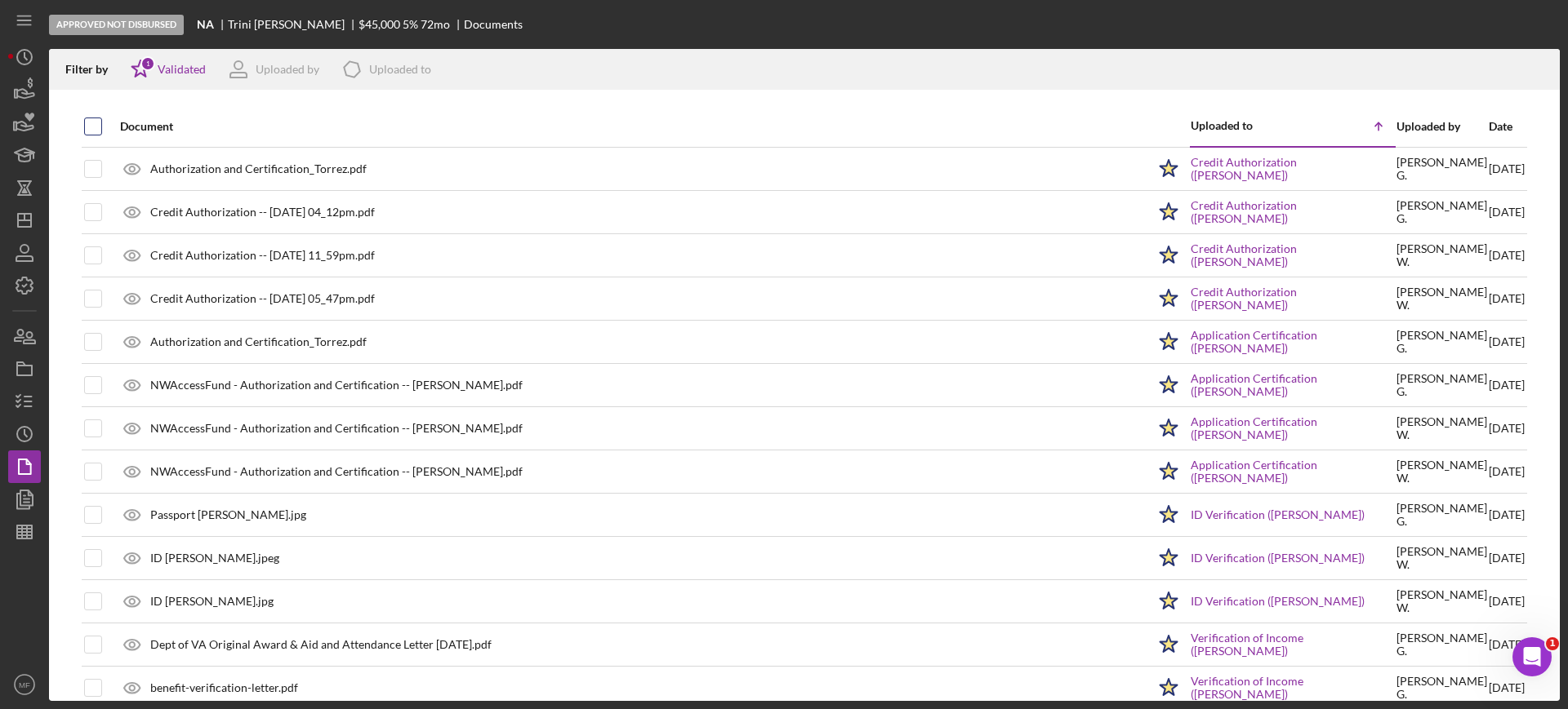
checkbox input "true"
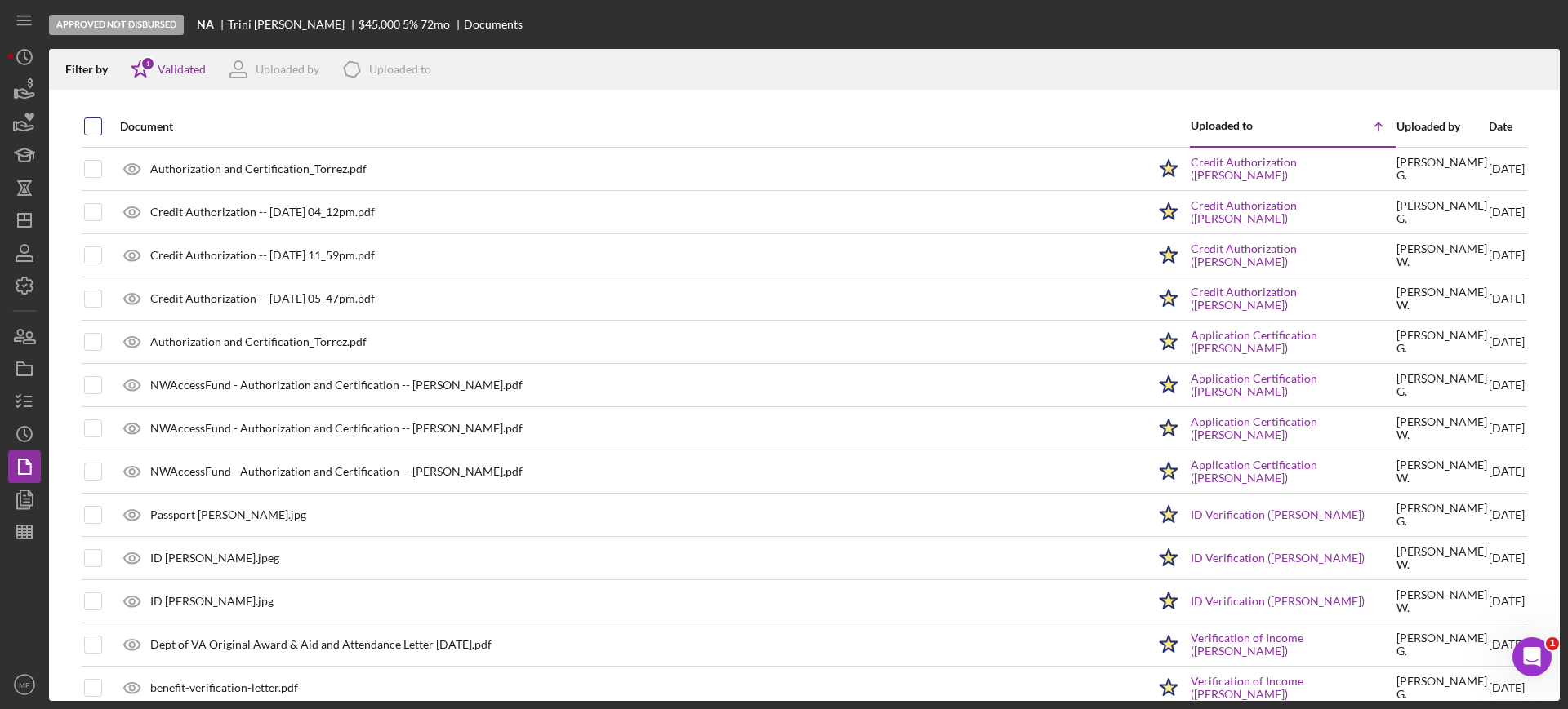
checkbox input "true"
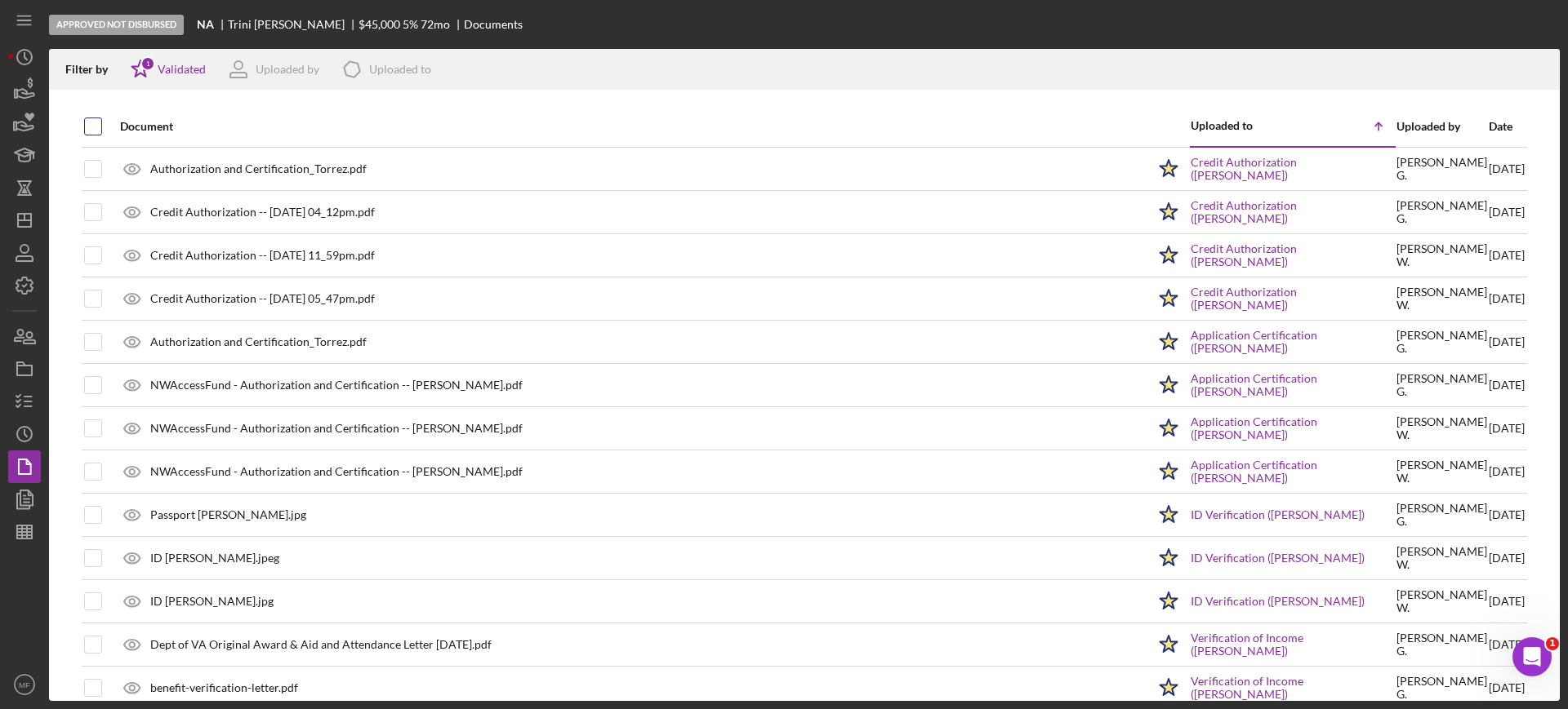
checkbox input "true"
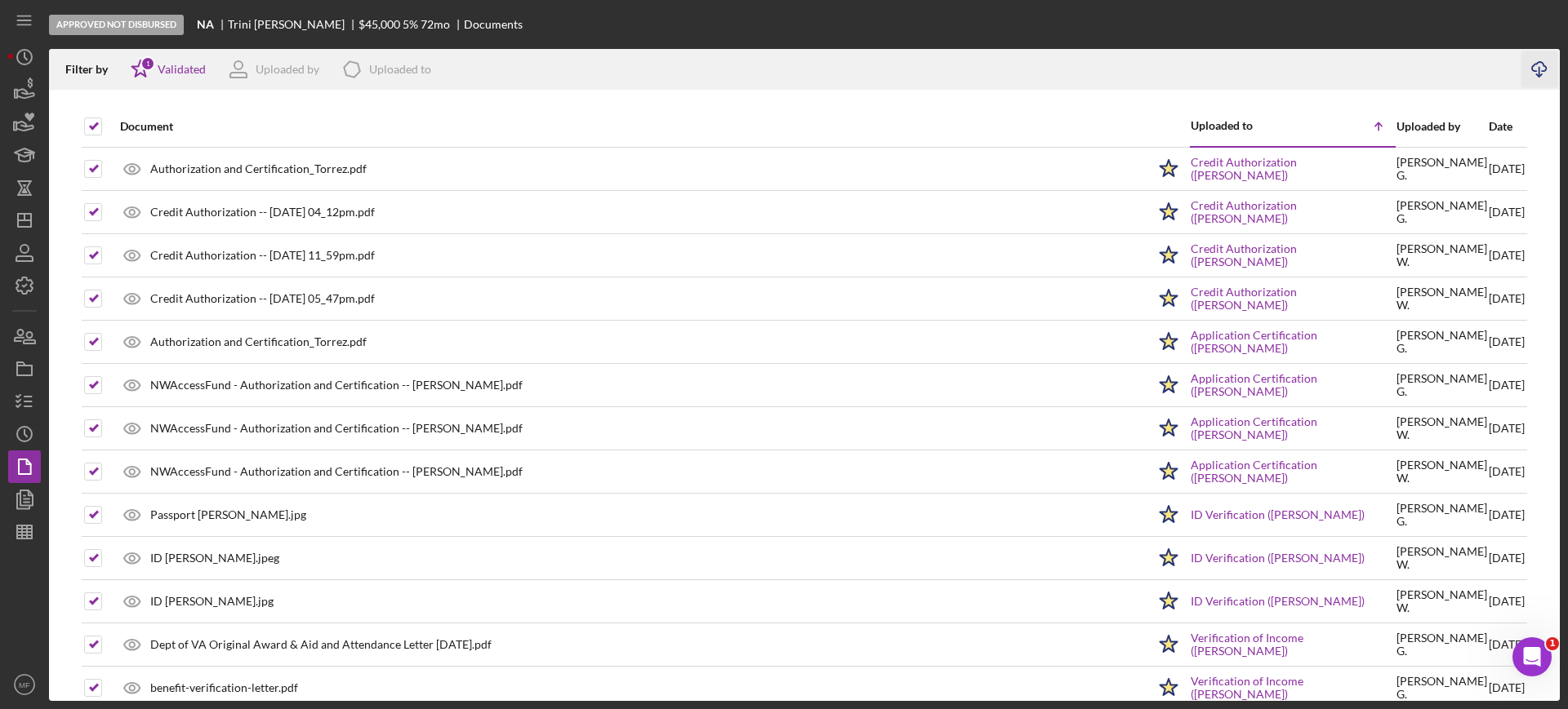
click at [1536, 67] on icon "Icon/Download" at bounding box center [1540, 70] width 36 height 36
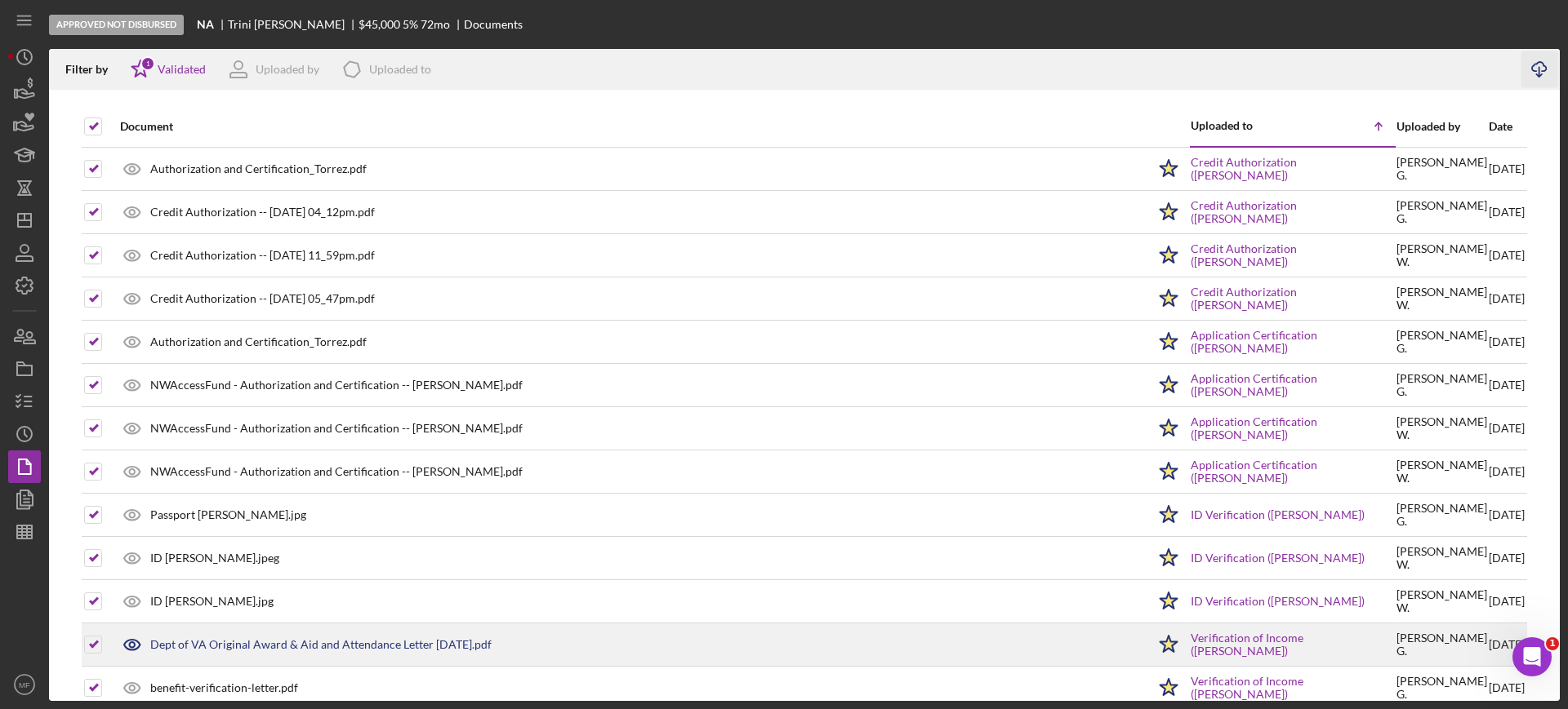
click at [886, 663] on div "Dept of VA Original Award & Aid and Attendance Letter 7-31-2025.pdf" at bounding box center [629, 645] width 1034 height 41
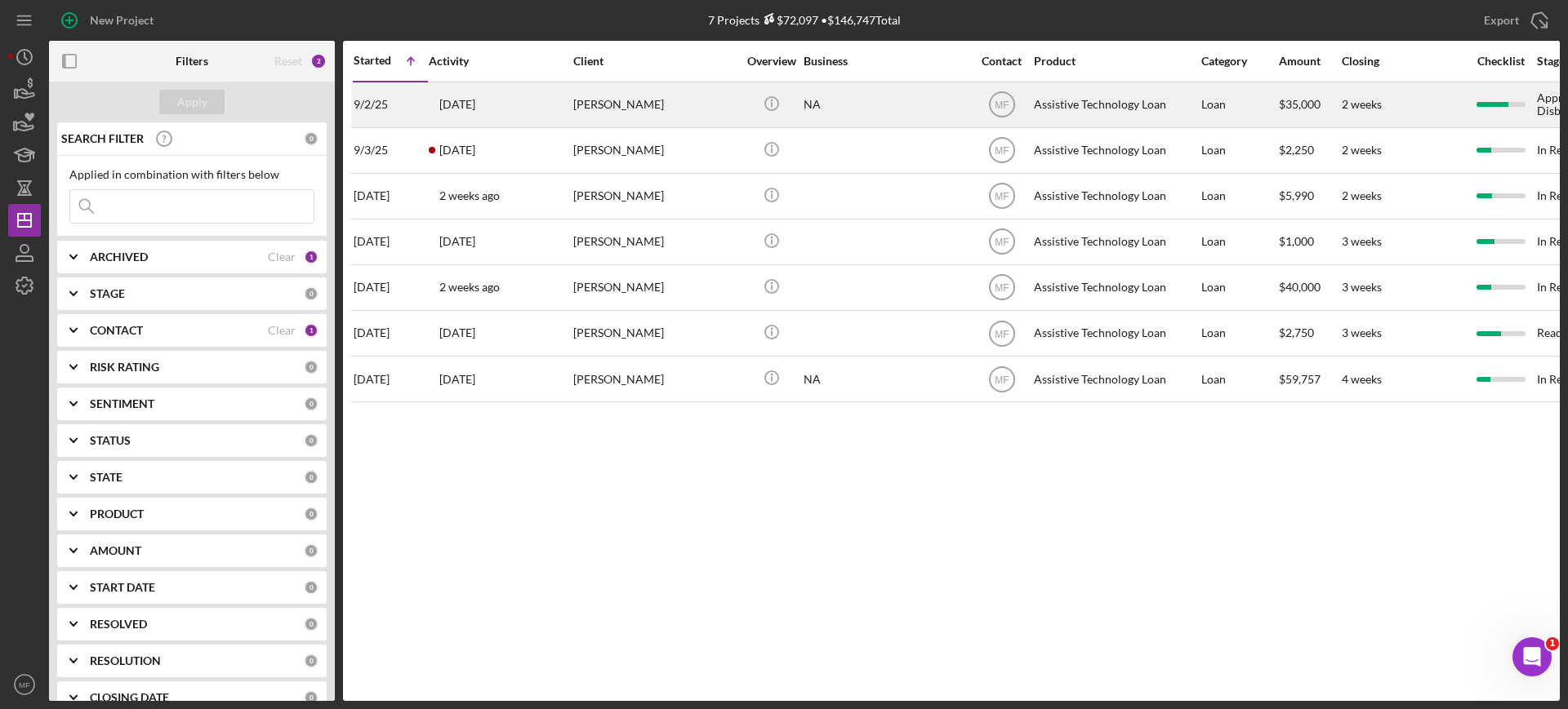
click at [838, 101] on div "NA" at bounding box center [885, 104] width 163 height 43
